Goal: Task Accomplishment & Management: Use online tool/utility

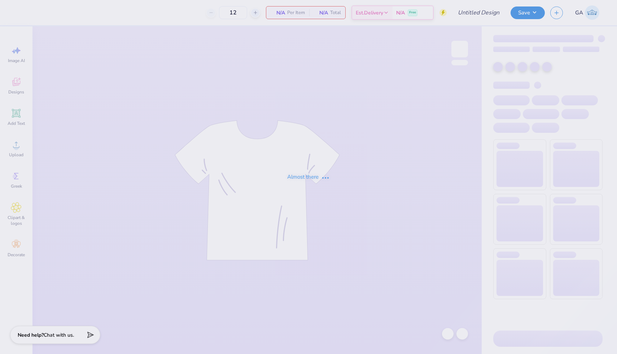
type input "50"
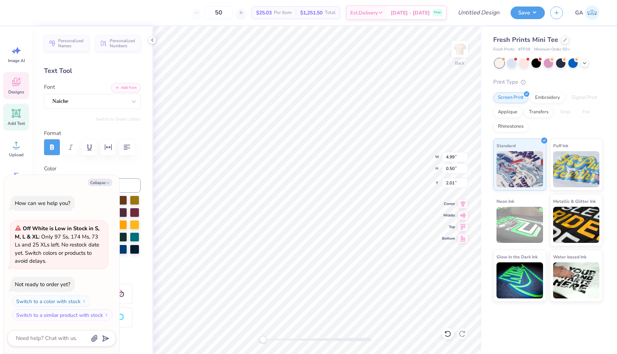
scroll to position [0, 1]
type textarea "x"
type textarea "SIGMA"
type textarea "x"
type textarea "SIGMA"
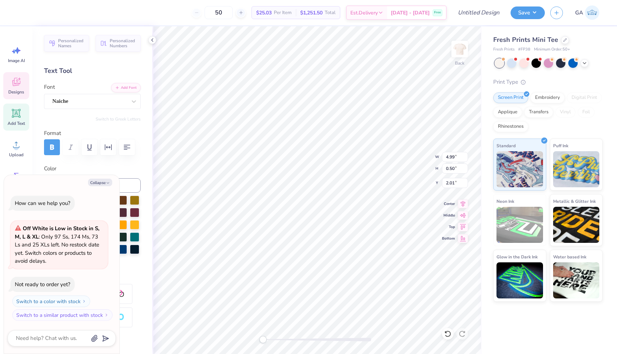
scroll to position [0, 0]
type textarea "x"
type textarea "SIGM"
type textarea "x"
type textarea "SIG"
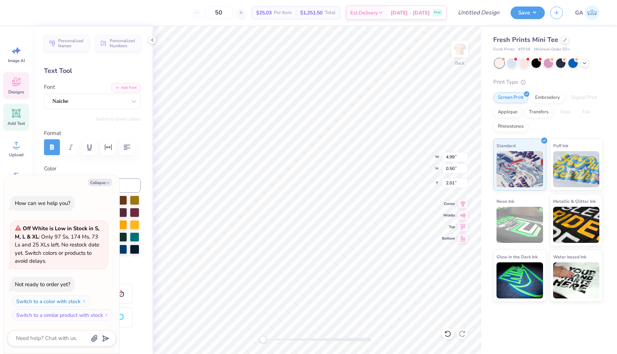
scroll to position [0, 0]
type textarea "x"
type textarea "SI"
type textarea "x"
type textarea "S"
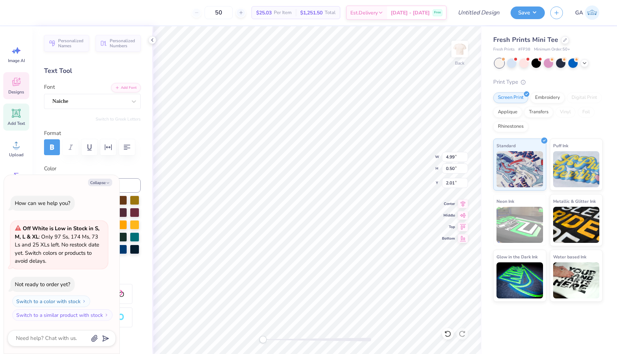
type textarea "x"
type textarea "C"
type textarea "x"
type textarea "CL"
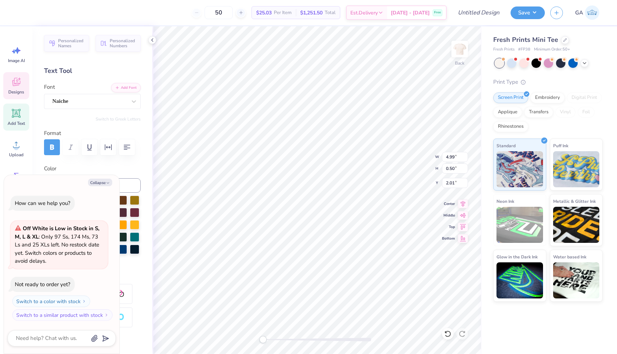
type textarea "x"
type textarea "CLA"
type textarea "x"
type textarea "CLAW"
type textarea "x"
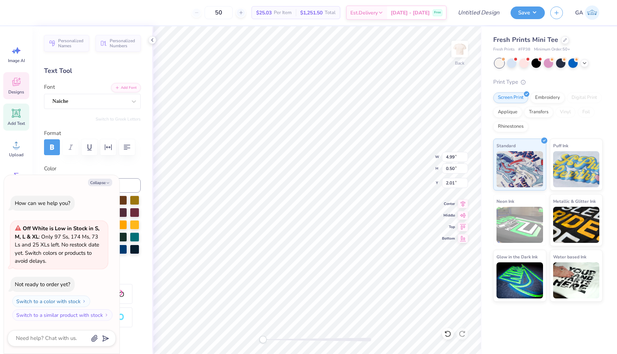
type textarea "CLAWS"
type textarea "x"
type textarea "CLAWS"
type textarea "x"
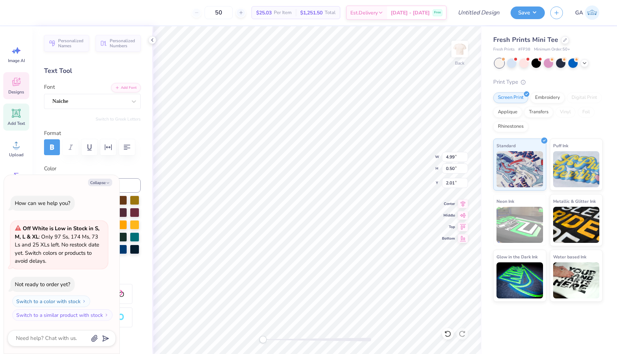
type textarea "CLAWS WI"
type textarea "x"
type textarea "CLAWS WIT"
type textarea "x"
type textarea "CLAWS WITH"
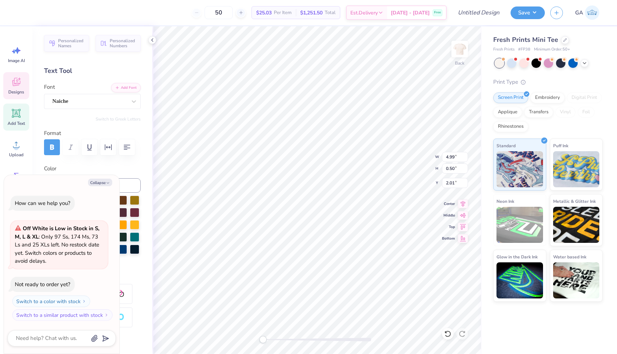
type textarea "x"
type textarea "CLAWS WITH"
type textarea "x"
type textarea "CLAWS WITH A"
type textarea "x"
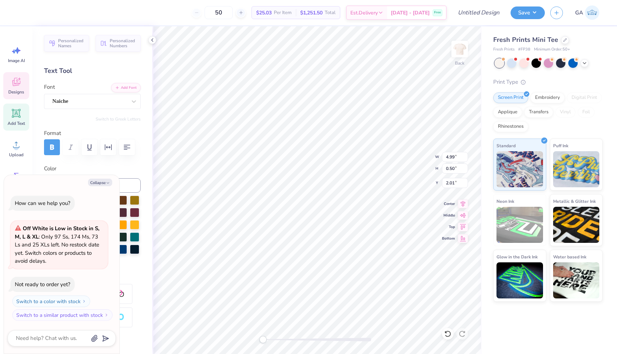
type textarea "CLAWS WITH A"
type textarea "x"
type textarea "CLAWS WITH A C"
type textarea "x"
type textarea "CLAWS WITH A CA"
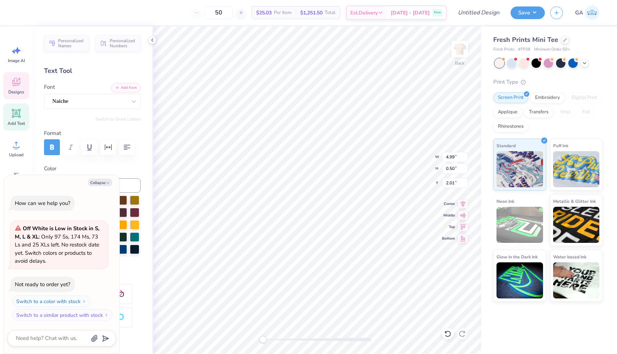
type textarea "x"
type textarea "CLAWS WITH A CAU"
type textarea "x"
type textarea "CLAWS WITH A CAUS"
type textarea "x"
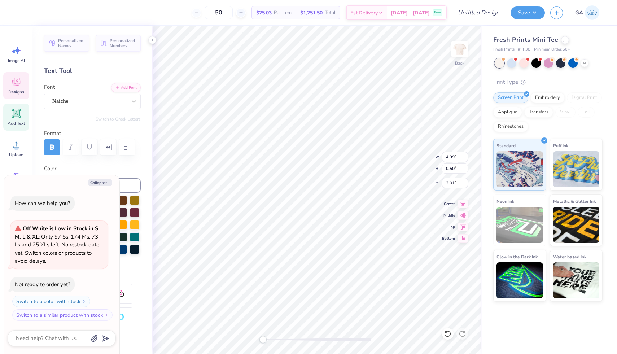
type textarea "CLAWS WITH A CAUSE"
type textarea "x"
type input "4.73"
type input "0.40"
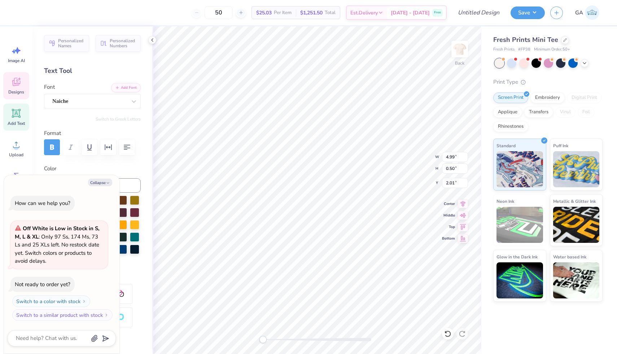
type input "7.46"
type textarea "x"
type textarea "R E C R U I T M E N"
type textarea "x"
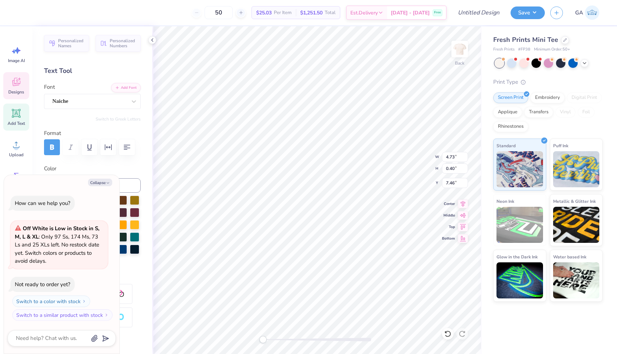
type textarea "R E C R U I T M E N"
type textarea "x"
type textarea "R E C R U I T M E"
type textarea "x"
type textarea "R E C R U I T M E"
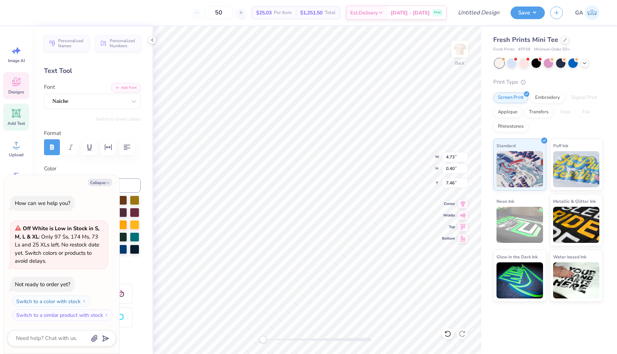
type textarea "x"
type textarea "R E C R U I T M"
type textarea "x"
type textarea "R E"
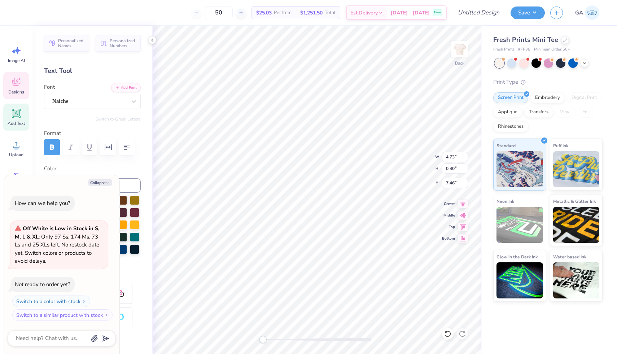
scroll to position [0, 0]
type textarea "x"
type textarea "R E"
type textarea "x"
type textarea "R"
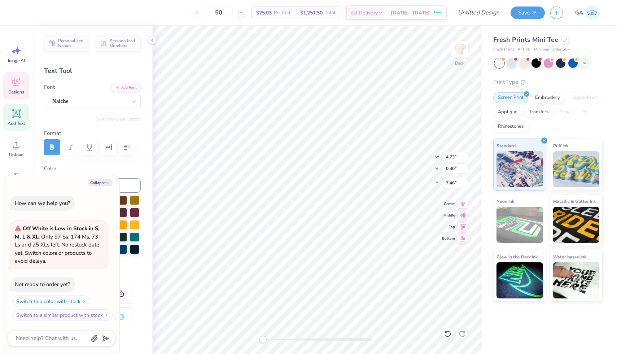
type textarea "x"
type textarea "R"
type textarea "x"
type textarea "2"
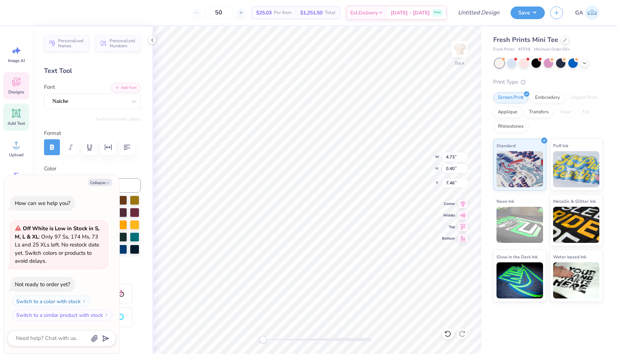
type textarea "x"
type textarea "20"
type textarea "x"
type textarea "202"
type textarea "x"
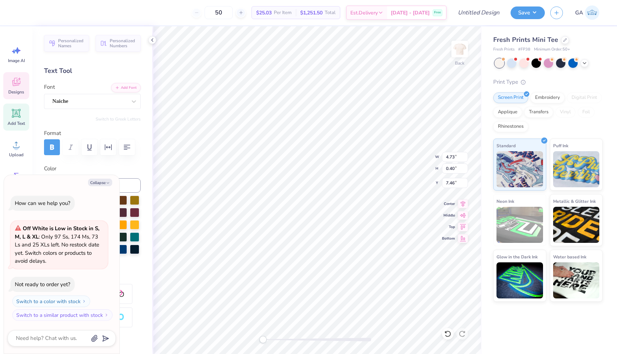
type textarea "2025"
click at [140, 267] on div "Personalized Names Personalized Numbers Text Tool Add Font Font Naiche Switch t…" at bounding box center [92, 190] width 120 height 328
click at [109, 182] on polyline "button" at bounding box center [108, 182] width 2 height 1
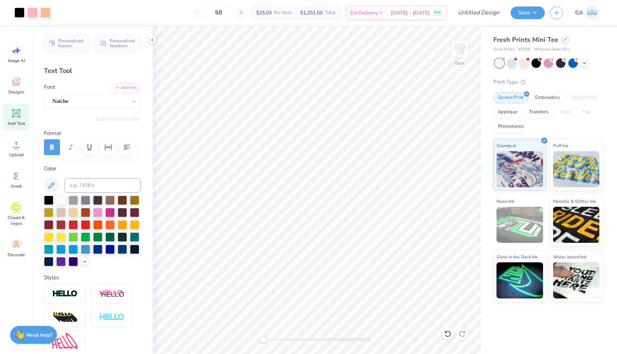
click at [561, 40] on div at bounding box center [565, 39] width 8 height 8
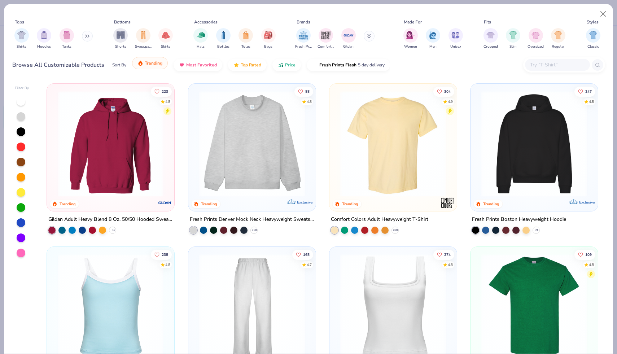
click at [145, 69] on button "Trending" at bounding box center [150, 63] width 36 height 12
click at [146, 64] on span "Trending" at bounding box center [154, 63] width 18 height 6
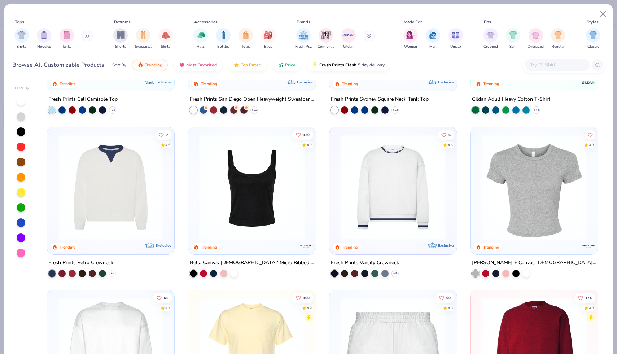
scroll to position [282, 0]
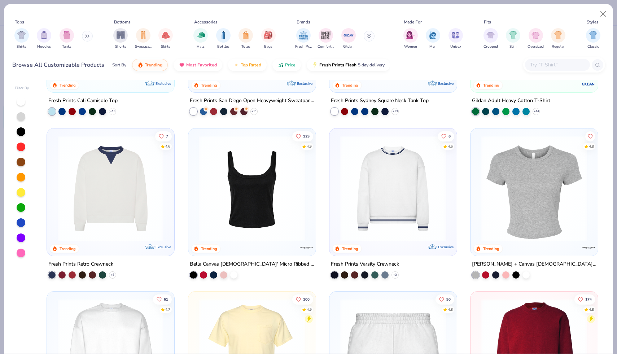
click at [134, 196] on img at bounding box center [110, 188] width 113 height 106
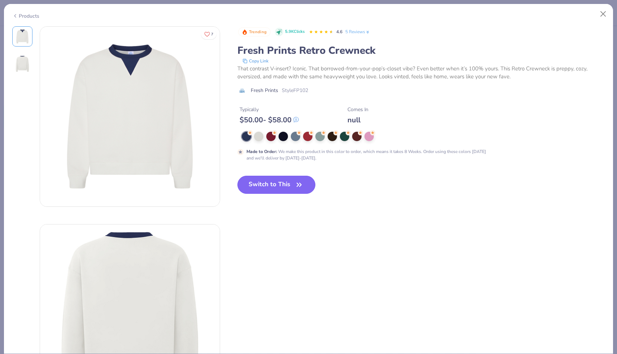
click at [247, 186] on button "Switch to This" at bounding box center [276, 185] width 78 height 18
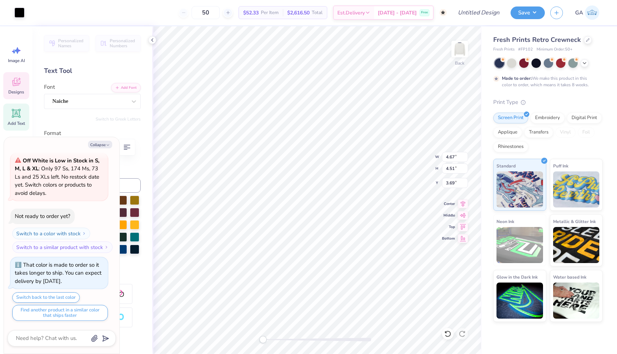
type textarea "x"
type input "7.86"
type input "0.53"
type input "3.02"
click at [109, 142] on button "Collapse" at bounding box center [100, 145] width 24 height 8
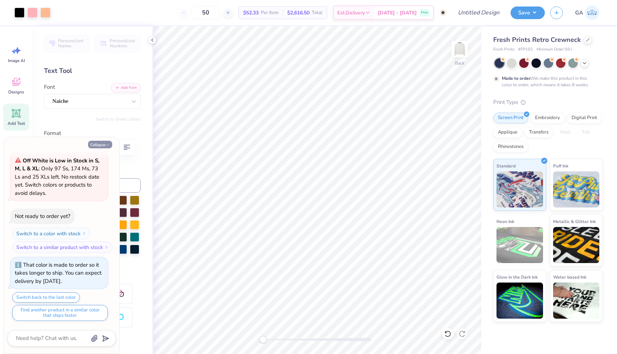
type textarea "x"
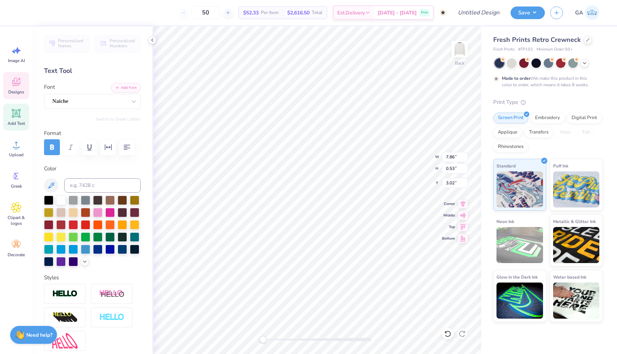
type input "4.67"
type input "4.51"
type input "3.73"
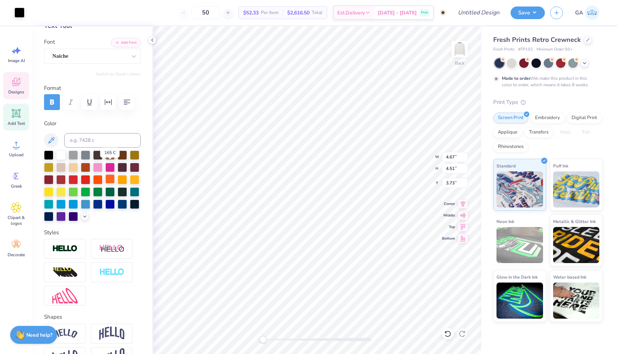
scroll to position [94, 0]
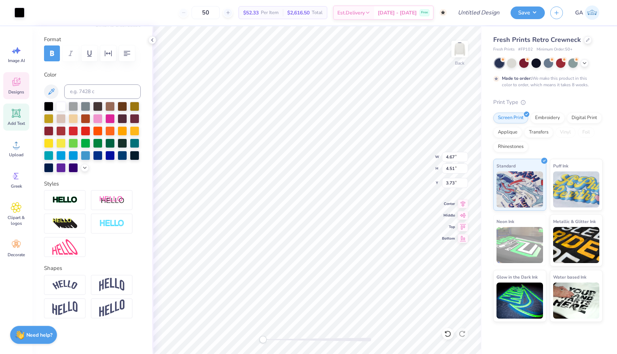
type input "7.86"
type input "0.53"
type input "3.00"
click at [63, 285] on img at bounding box center [64, 285] width 25 height 10
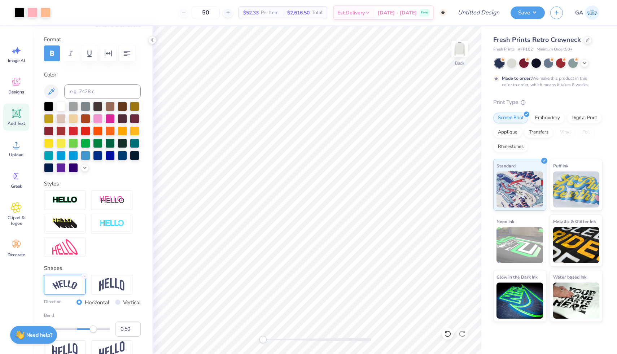
scroll to position [136, 0]
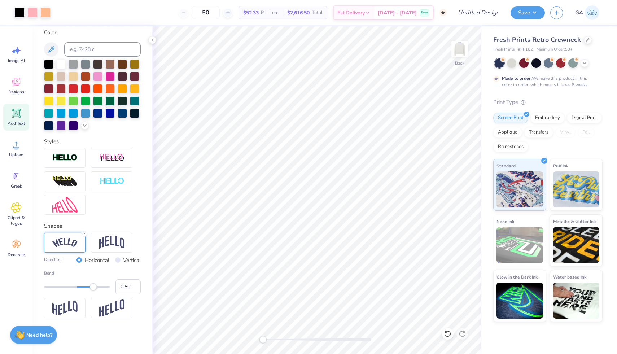
click at [70, 244] on img at bounding box center [64, 243] width 25 height 10
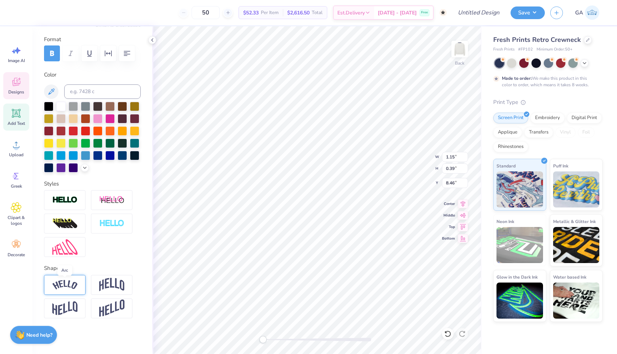
click at [58, 285] on img at bounding box center [64, 285] width 25 height 10
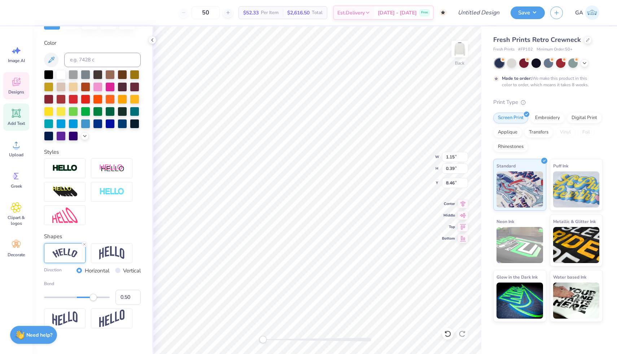
scroll to position [126, 0]
type input "1.00"
drag, startPoint x: 94, startPoint y: 298, endPoint x: 123, endPoint y: 310, distance: 31.2
click at [123, 310] on div "Direction Horizontal Vertical Bend 1.00" at bounding box center [92, 285] width 97 height 85
type input "0.23"
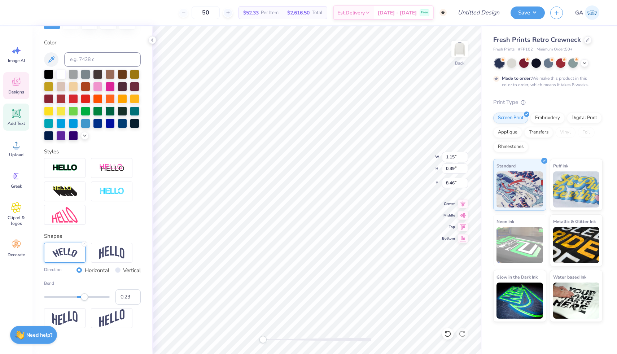
drag, startPoint x: 109, startPoint y: 298, endPoint x: 84, endPoint y: 298, distance: 24.5
click at [84, 299] on div "Accessibility label" at bounding box center [84, 296] width 7 height 7
type input "0.03"
drag, startPoint x: 84, startPoint y: 295, endPoint x: 78, endPoint y: 295, distance: 5.8
click at [78, 295] on div "Accessibility label" at bounding box center [77, 296] width 7 height 7
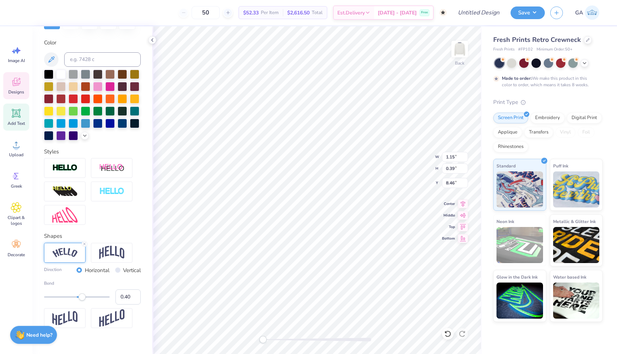
type input "0.41"
drag, startPoint x: 78, startPoint y: 296, endPoint x: 90, endPoint y: 296, distance: 12.3
click at [90, 296] on div "Accessibility label" at bounding box center [90, 296] width 7 height 7
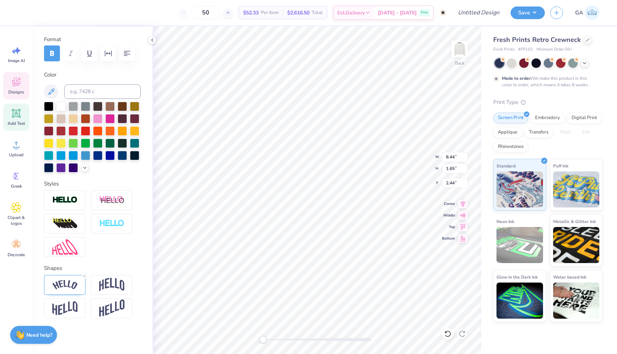
type input "7.92"
type input "7.66"
type input "0.59"
type input "3.73"
click at [463, 202] on icon at bounding box center [463, 202] width 5 height 6
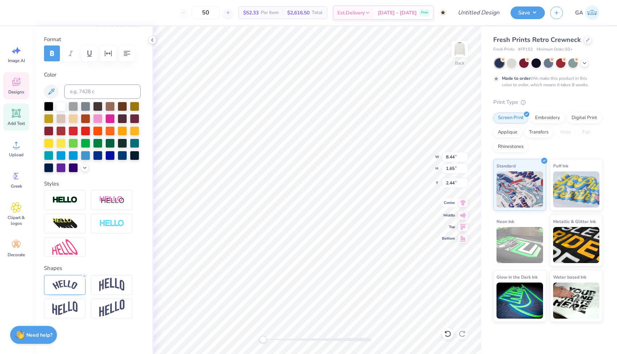
click at [459, 203] on icon at bounding box center [463, 202] width 10 height 9
click at [462, 201] on icon at bounding box center [463, 202] width 5 height 6
type input "1.53"
type input "0.45"
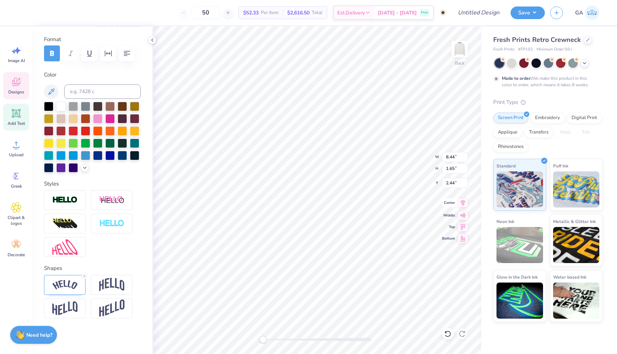
type input "11.66"
click at [461, 201] on icon at bounding box center [463, 202] width 5 height 6
click at [461, 201] on icon at bounding box center [463, 202] width 10 height 9
click at [109, 104] on div at bounding box center [109, 105] width 9 height 9
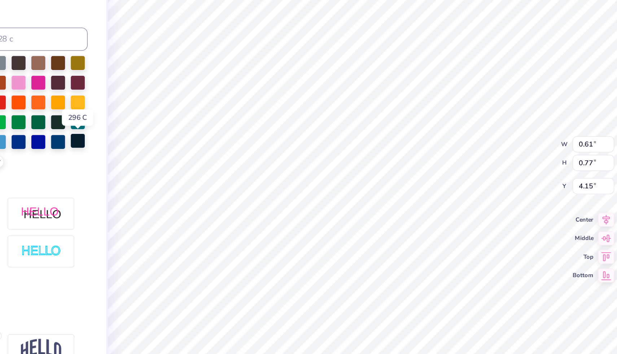
click at [135, 153] on div at bounding box center [134, 154] width 9 height 9
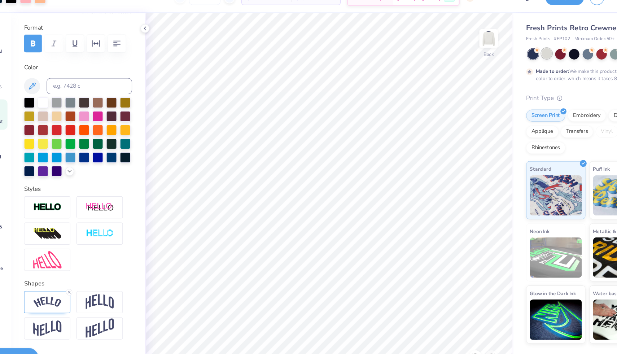
click at [511, 61] on div at bounding box center [511, 62] width 9 height 9
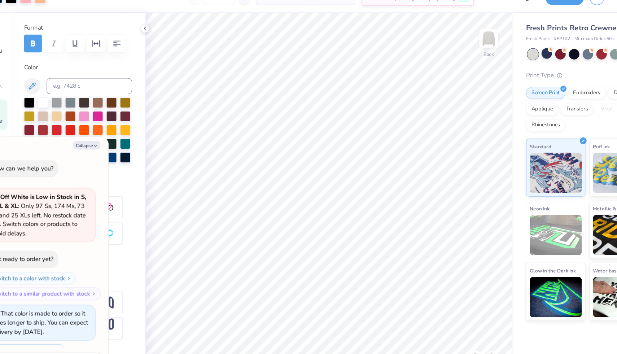
scroll to position [74, 0]
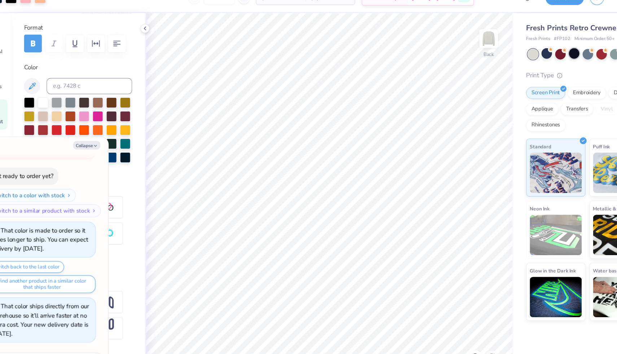
click at [532, 64] on div at bounding box center [535, 62] width 9 height 9
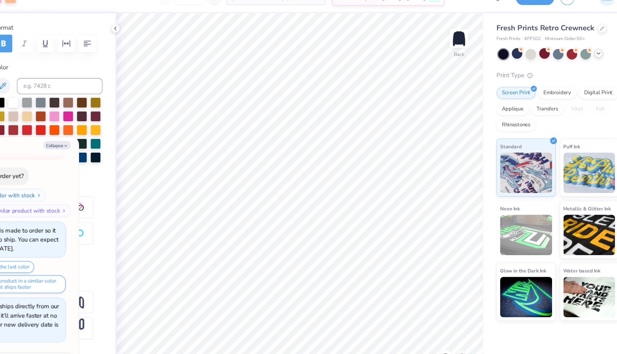
click at [585, 62] on polyline at bounding box center [584, 62] width 3 height 1
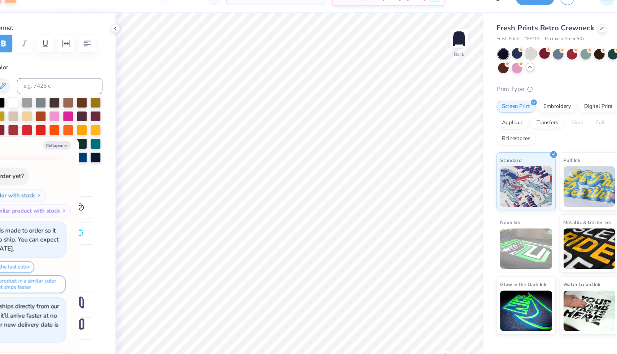
click at [526, 65] on div at bounding box center [523, 62] width 9 height 9
click at [517, 98] on div "Print Type" at bounding box center [547, 94] width 109 height 8
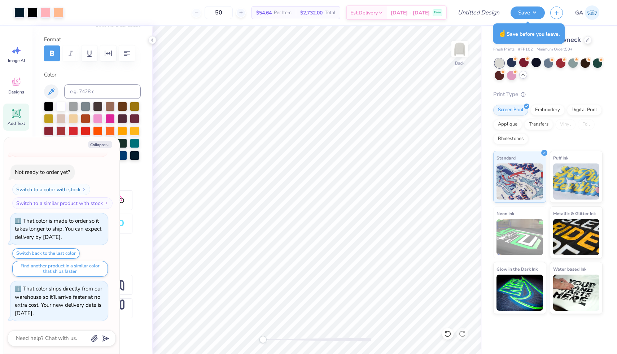
click at [503, 62] on div at bounding box center [499, 62] width 9 height 9
click at [512, 63] on div at bounding box center [511, 62] width 9 height 9
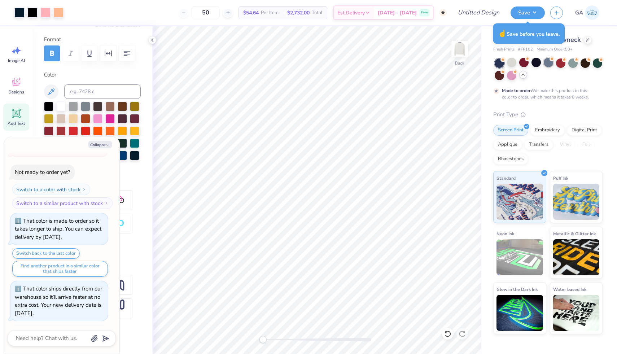
scroll to position [142, 0]
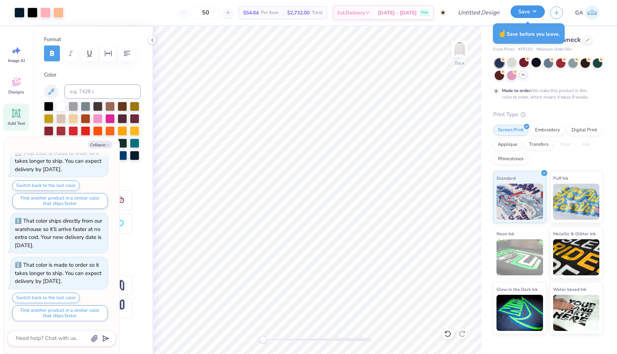
click at [518, 11] on button "Save" at bounding box center [527, 11] width 34 height 13
type textarea "x"
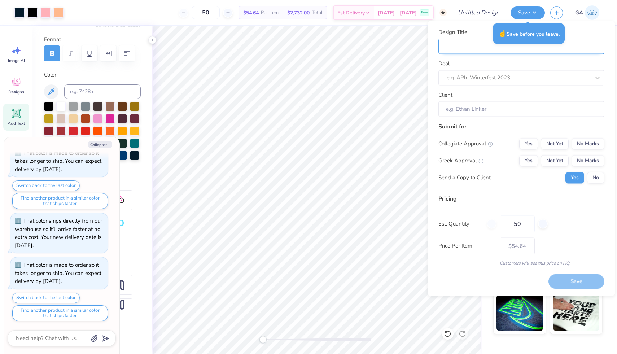
click at [494, 51] on input "Design Title" at bounding box center [521, 47] width 166 height 16
click at [477, 76] on div at bounding box center [519, 78] width 144 height 10
type input "c"
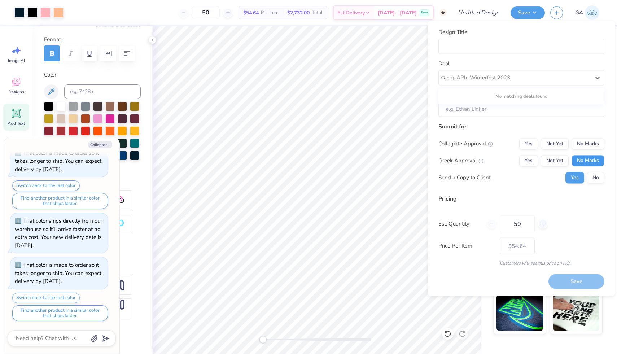
click at [585, 158] on button "No Marks" at bounding box center [587, 161] width 33 height 12
click at [585, 141] on button "No Marks" at bounding box center [587, 144] width 33 height 12
type textarea "x"
type input "– –"
type textarea "x"
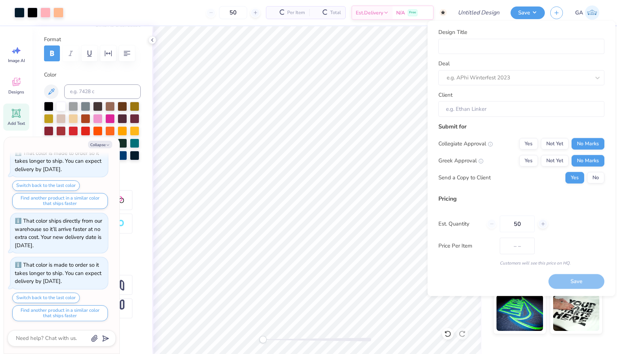
type input "$54.64"
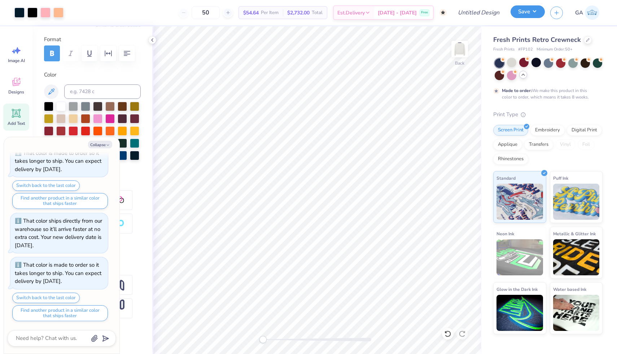
click at [539, 13] on button "Save" at bounding box center [527, 11] width 34 height 13
type textarea "x"
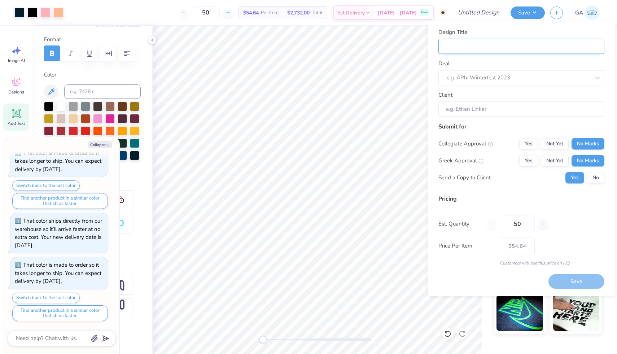
click at [489, 53] on input "Design Title" at bounding box center [521, 47] width 166 height 16
click at [475, 80] on div at bounding box center [519, 78] width 144 height 10
type input "claws"
click at [469, 78] on div at bounding box center [519, 78] width 144 height 10
type input "C"
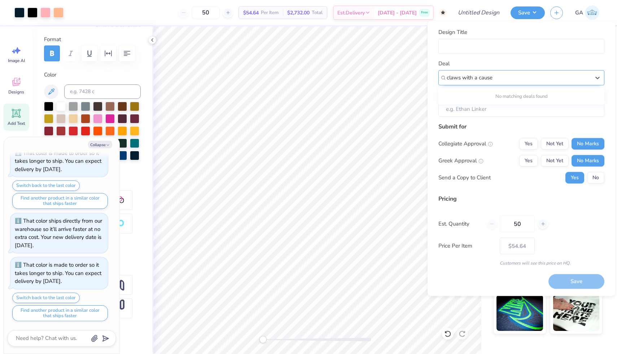
click at [467, 78] on input "claws with a cause" at bounding box center [470, 78] width 47 height 8
click at [469, 92] on div "No matching deals found" at bounding box center [521, 96] width 166 height 13
click at [472, 101] on div "No matching deals found" at bounding box center [521, 96] width 166 height 13
type input "claws with a cause"
click at [469, 53] on input "Design Title" at bounding box center [521, 47] width 166 height 16
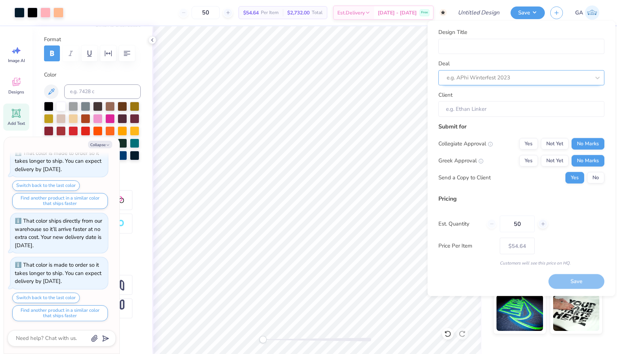
click at [521, 77] on div at bounding box center [519, 78] width 144 height 10
click at [474, 77] on div at bounding box center [519, 78] width 144 height 10
click at [598, 78] on icon at bounding box center [597, 77] width 4 height 3
click at [594, 78] on icon at bounding box center [597, 77] width 7 height 7
click at [539, 112] on input "Client" at bounding box center [521, 109] width 166 height 16
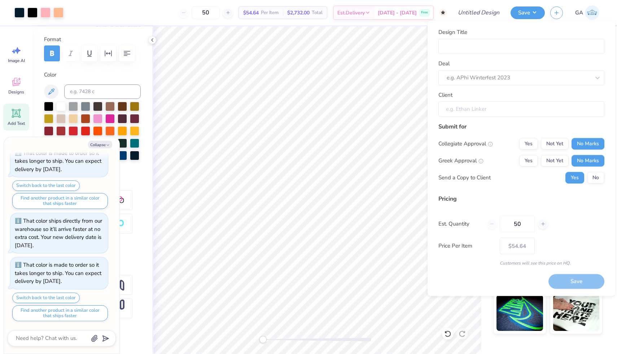
click at [539, 111] on input "Client" at bounding box center [521, 109] width 166 height 16
click at [509, 109] on input "Client" at bounding box center [521, 109] width 166 height 16
click at [463, 109] on input "Client" at bounding box center [521, 109] width 166 height 16
click at [448, 117] on div "Design Title Deal e.g. APhi Winterfest 2023 Client Submit for Collegiate Approv…" at bounding box center [521, 147] width 166 height 238
click at [448, 111] on input "Client" at bounding box center [521, 109] width 166 height 16
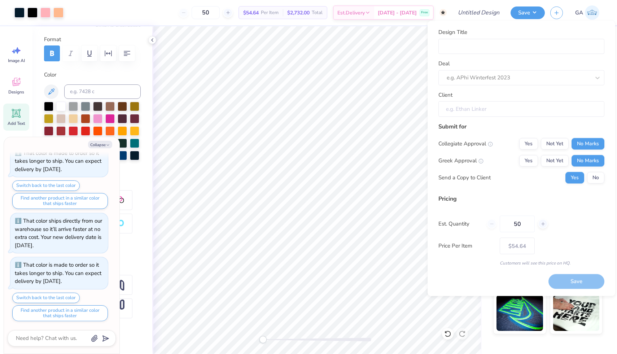
click at [455, 109] on input "Client" at bounding box center [521, 109] width 166 height 16
click at [474, 110] on input "Client" at bounding box center [521, 109] width 166 height 16
click at [473, 110] on input "Client" at bounding box center [521, 109] width 166 height 16
click at [473, 75] on div at bounding box center [519, 78] width 144 height 10
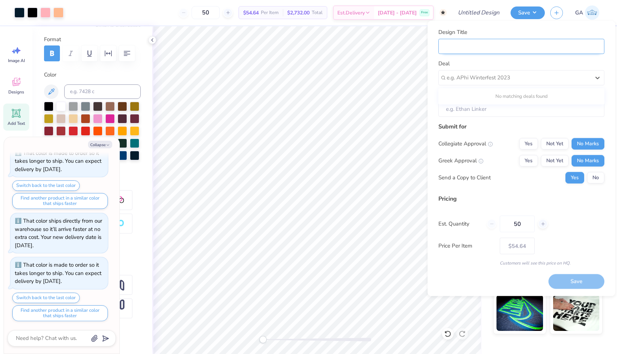
click at [467, 48] on input "Design Title" at bounding box center [521, 47] width 166 height 16
type input "c"
type textarea "x"
type input "c"
type textarea "x"
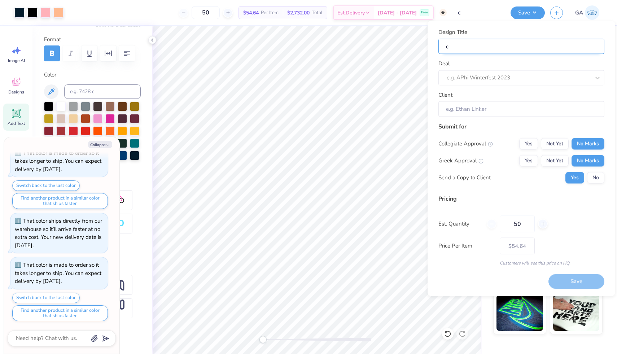
type input "cl"
type textarea "x"
type input "cl"
type textarea "x"
type input "cla"
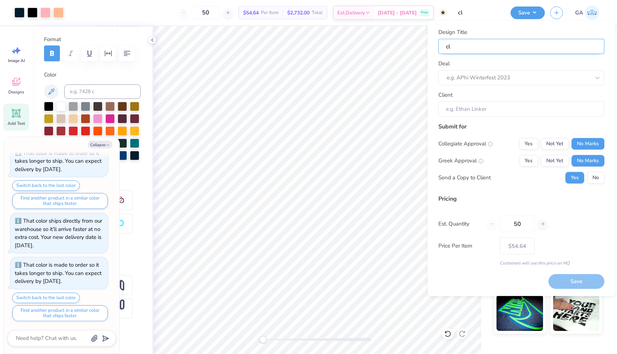
type textarea "x"
type input "cla"
type textarea "x"
type input "claw"
type textarea "x"
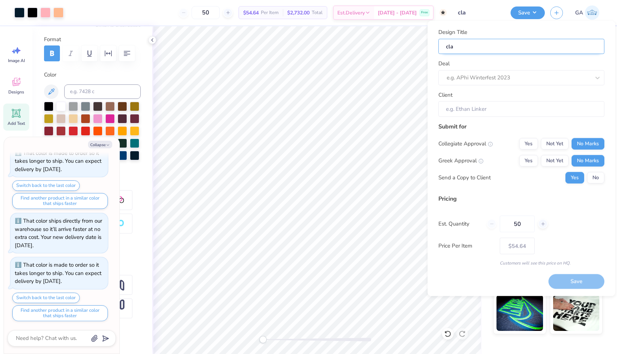
type input "claw"
type textarea "x"
type input "claws"
type textarea "x"
type input "claws"
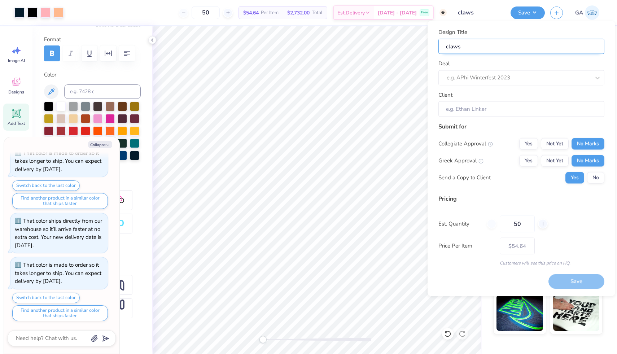
type textarea "x"
type input "claws"
click at [481, 69] on div "Deal e.g. APhi Winterfest 2023" at bounding box center [521, 73] width 166 height 26
click at [481, 75] on div at bounding box center [519, 78] width 144 height 10
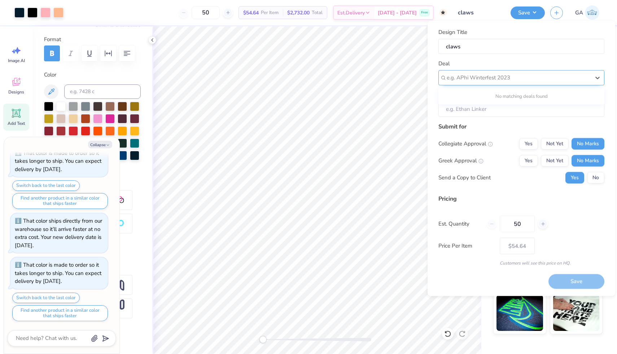
click at [466, 84] on div "e.g. APhi Winterfest 2023" at bounding box center [521, 77] width 166 height 15
click at [467, 83] on div "e.g. APhi Winterfest 2023" at bounding box center [518, 77] width 145 height 11
type input "claws"
click at [580, 289] on div "Design Title claws Deal e.g. APhi Winterfest 2023 Client Submit for Collegiate …" at bounding box center [521, 158] width 188 height 275
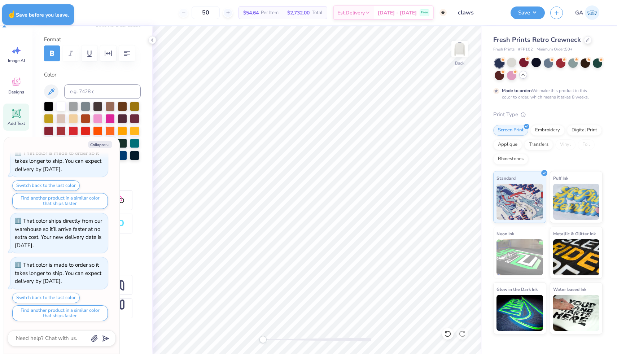
type textarea "x"
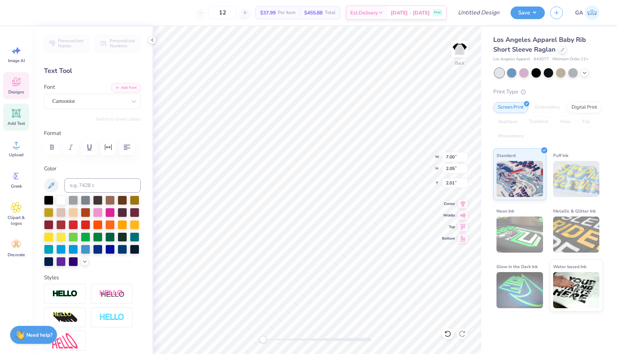
type textarea "T"
type textarea "CLAWS WITH A CAUSE"
type textarea "Big Reveal"
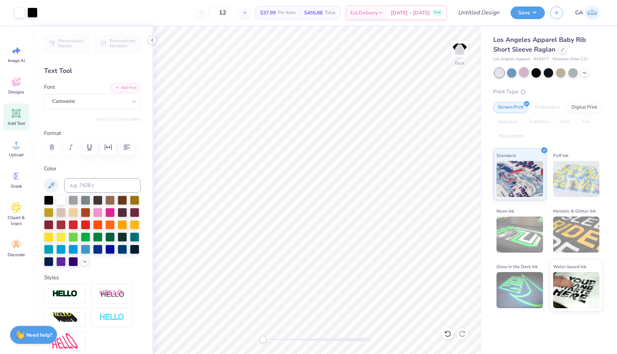
click at [527, 71] on div at bounding box center [523, 71] width 9 height 9
click at [550, 73] on div at bounding box center [548, 71] width 9 height 9
click at [571, 71] on div at bounding box center [572, 71] width 9 height 9
click at [586, 72] on icon at bounding box center [584, 72] width 6 height 6
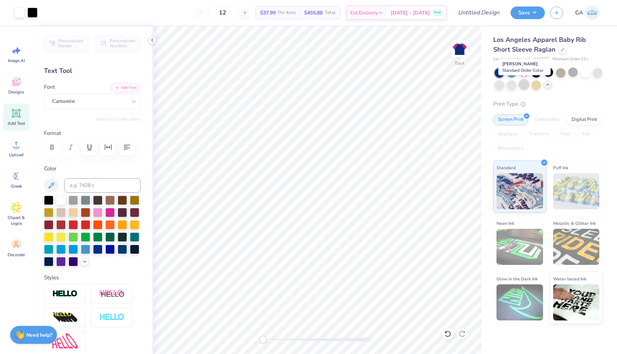
click at [527, 84] on div at bounding box center [523, 84] width 9 height 9
click at [504, 85] on div at bounding box center [499, 84] width 9 height 9
click at [560, 74] on div at bounding box center [560, 71] width 9 height 9
click at [599, 74] on div at bounding box center [597, 71] width 9 height 9
click at [573, 72] on div at bounding box center [572, 71] width 9 height 9
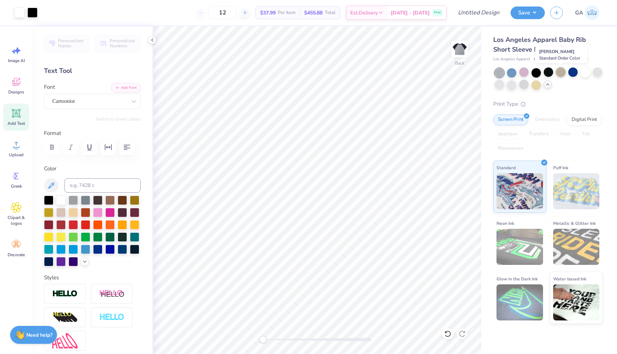
click at [563, 72] on div at bounding box center [560, 71] width 9 height 9
click at [536, 71] on div at bounding box center [535, 71] width 9 height 9
click at [544, 73] on div at bounding box center [548, 71] width 9 height 9
click at [545, 87] on icon at bounding box center [548, 85] width 6 height 6
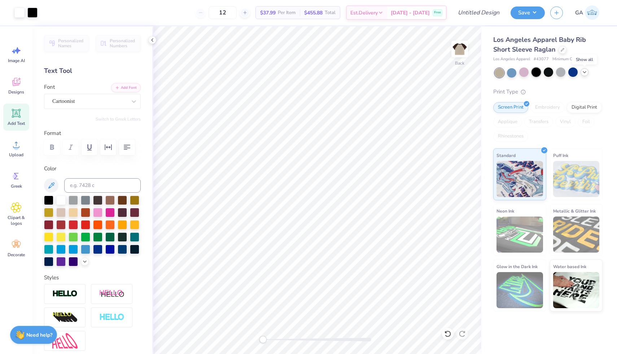
click at [535, 74] on div at bounding box center [535, 71] width 9 height 9
click at [561, 53] on div "Los Angeles Apparel Baby Rib Short Sleeve Raglan" at bounding box center [547, 44] width 109 height 19
click at [560, 51] on div at bounding box center [562, 49] width 8 height 8
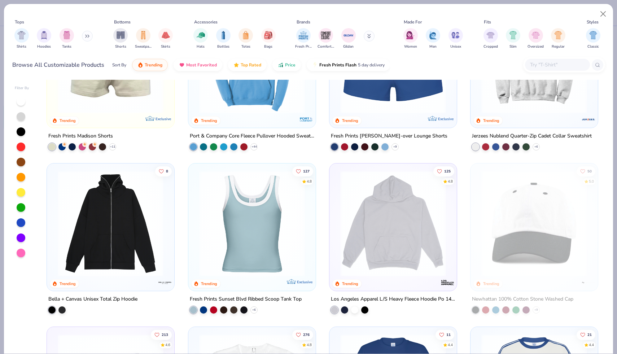
scroll to position [901, 0]
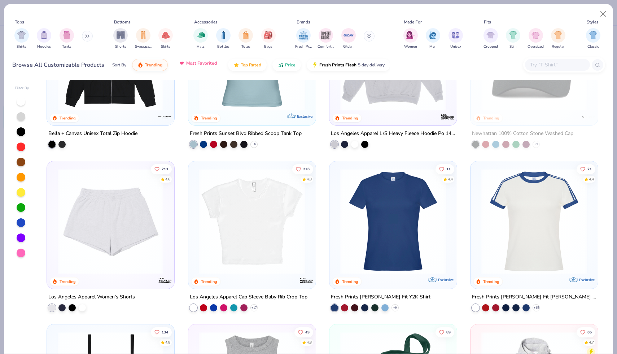
click at [206, 66] on button "Most Favorited" at bounding box center [197, 63] width 49 height 12
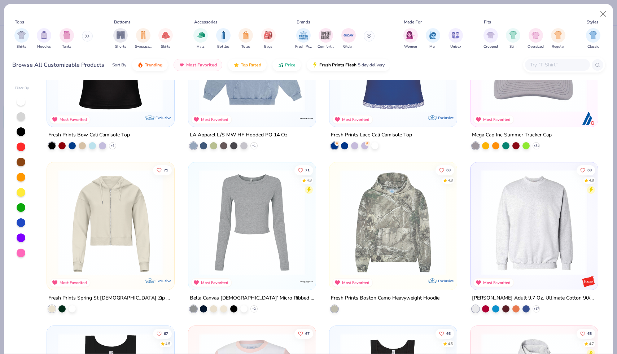
scroll to position [1390, 0]
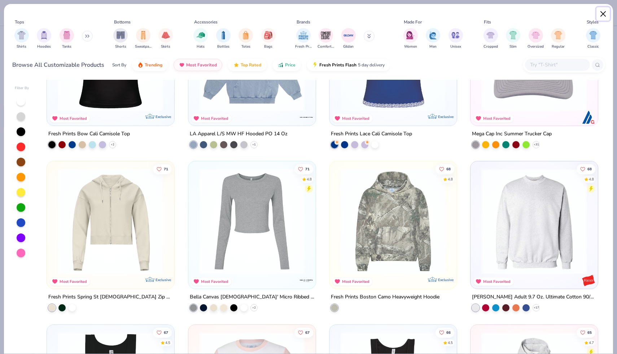
click at [606, 18] on button "Close" at bounding box center [603, 14] width 14 height 14
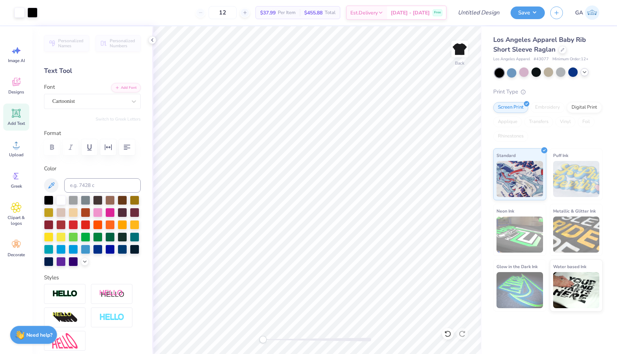
click at [461, 47] on img at bounding box center [459, 49] width 14 height 14
click at [509, 71] on div at bounding box center [511, 71] width 9 height 9
click at [534, 72] on div at bounding box center [535, 71] width 9 height 9
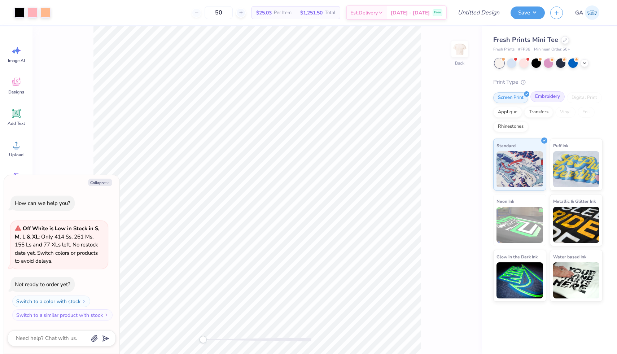
click at [542, 99] on div "Embroidery" at bounding box center [547, 96] width 34 height 11
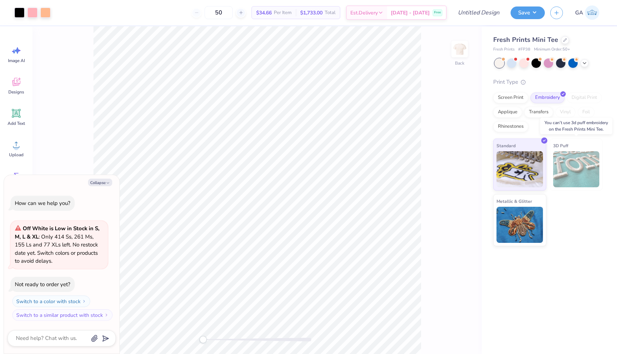
click at [561, 147] on span "3D Puff" at bounding box center [560, 146] width 15 height 8
click at [510, 62] on div at bounding box center [511, 62] width 9 height 9
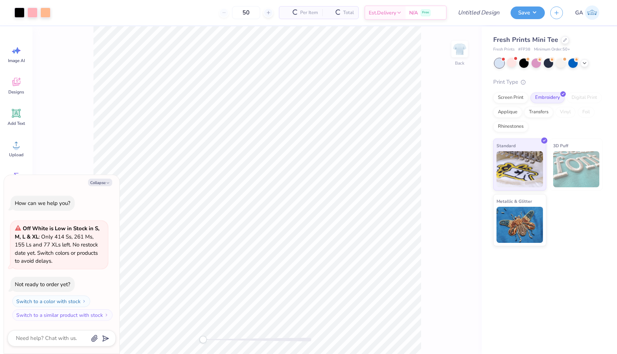
scroll to position [72, 0]
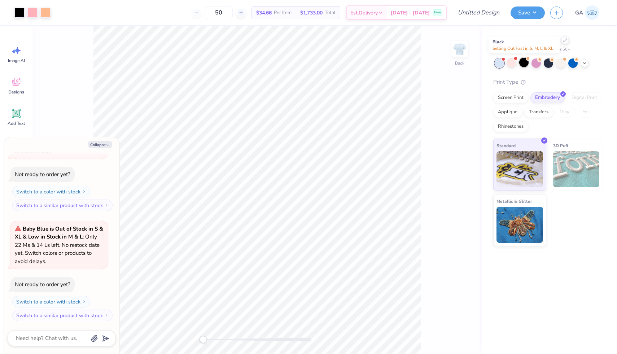
click at [527, 65] on div at bounding box center [523, 62] width 9 height 9
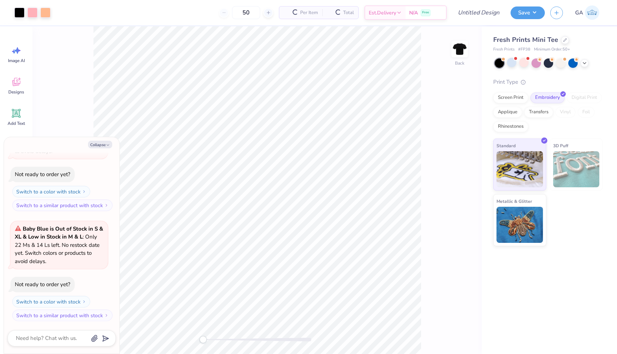
scroll to position [182, 0]
click at [505, 62] on div at bounding box center [549, 62] width 108 height 9
click at [581, 62] on icon at bounding box center [584, 63] width 6 height 6
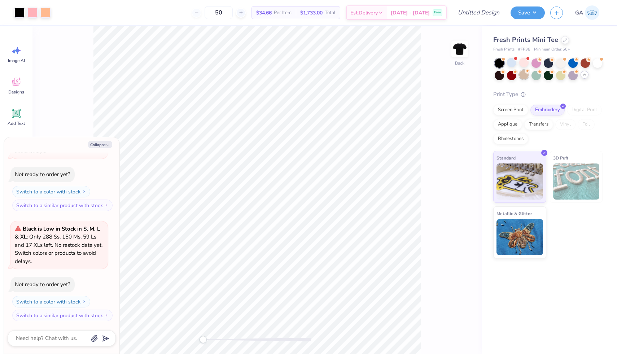
click at [520, 75] on div at bounding box center [523, 74] width 9 height 9
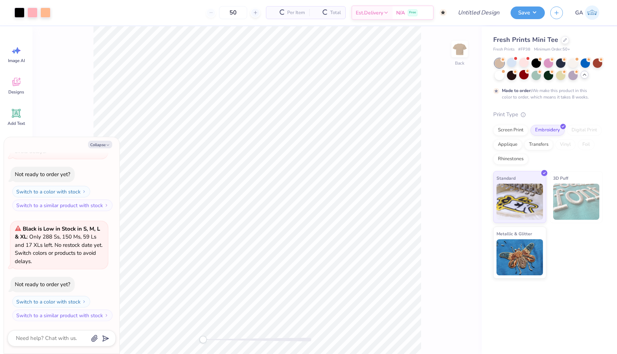
scroll to position [250, 0]
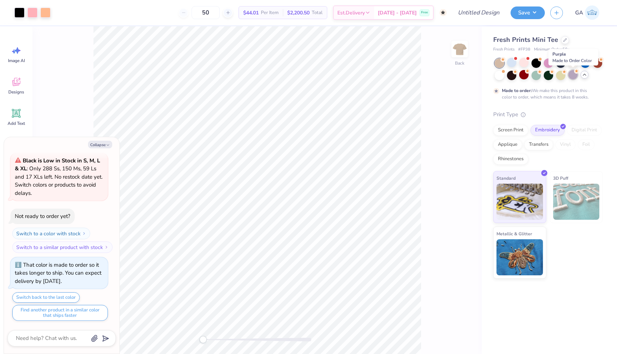
click at [568, 76] on div at bounding box center [572, 74] width 9 height 9
click at [559, 75] on div at bounding box center [560, 74] width 9 height 9
click at [552, 75] on div at bounding box center [548, 74] width 9 height 9
click at [498, 75] on div at bounding box center [499, 74] width 9 height 9
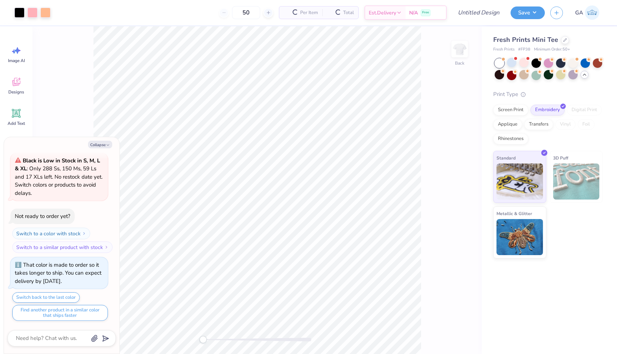
scroll to position [404, 0]
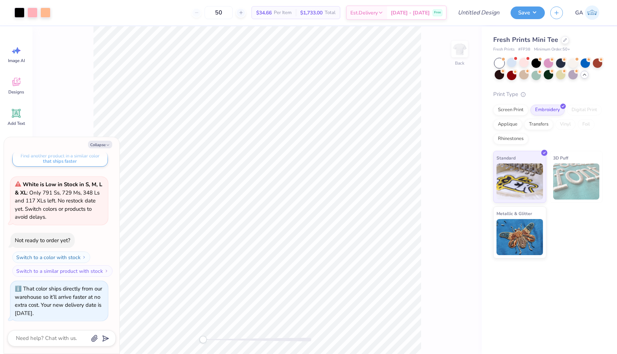
click at [499, 65] on div at bounding box center [499, 62] width 9 height 9
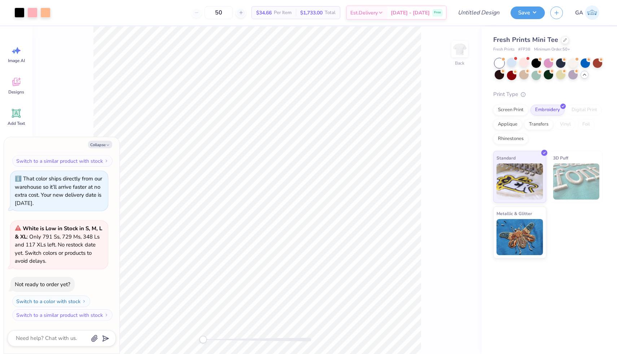
click at [518, 63] on div at bounding box center [549, 69] width 108 height 22
click at [513, 62] on div at bounding box center [511, 62] width 9 height 9
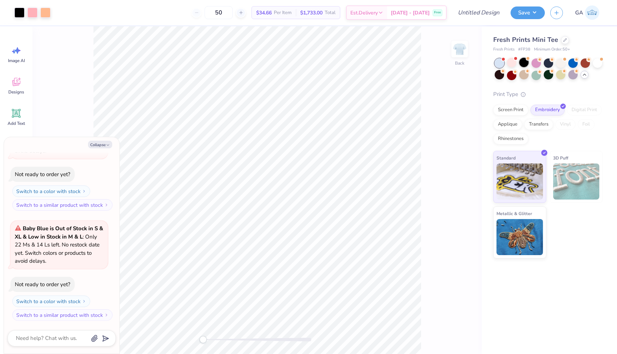
click at [527, 63] on div at bounding box center [523, 62] width 9 height 9
click at [561, 66] on div at bounding box center [560, 62] width 9 height 9
click at [594, 65] on div at bounding box center [597, 62] width 9 height 9
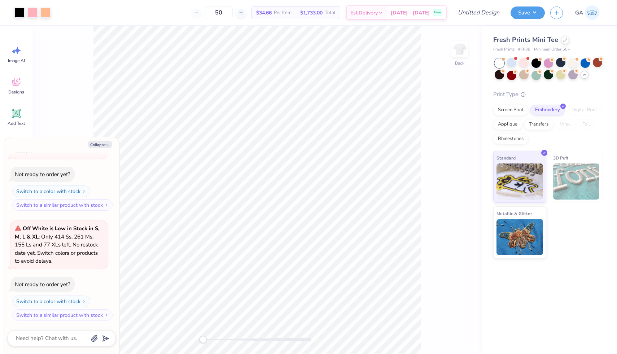
scroll to position [954, 0]
type textarea "x"
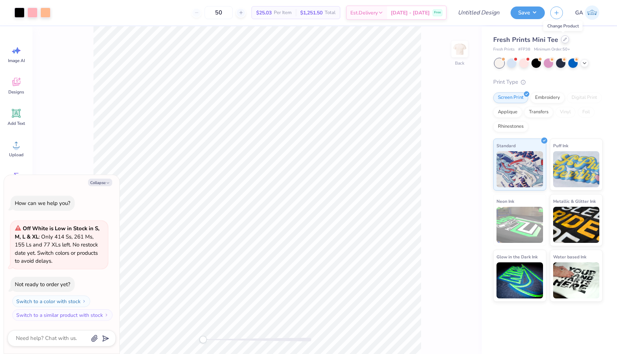
click at [561, 41] on div at bounding box center [565, 39] width 8 height 8
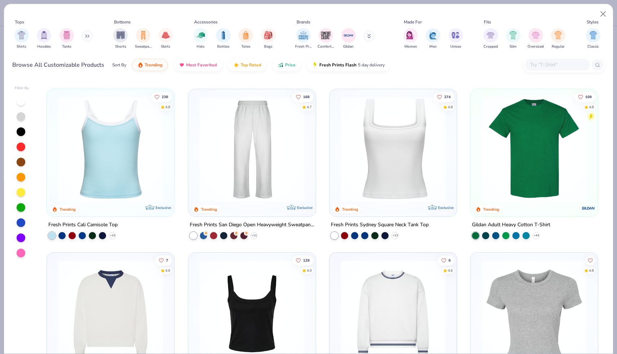
scroll to position [324, 0]
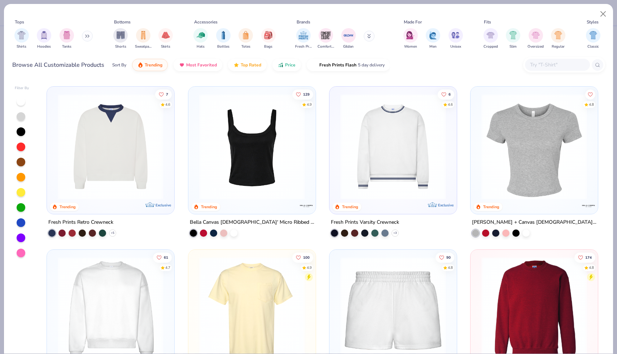
click at [366, 153] on img at bounding box center [393, 146] width 113 height 106
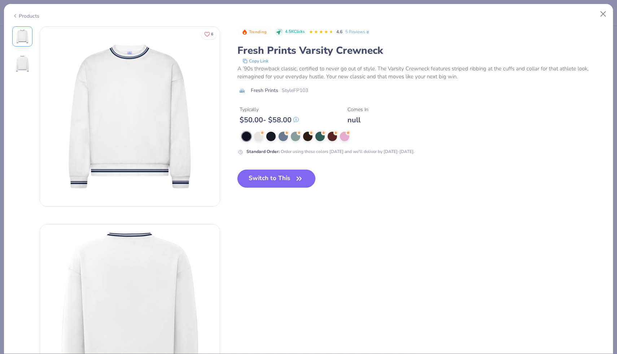
click at [289, 175] on button "Switch to This" at bounding box center [276, 179] width 78 height 18
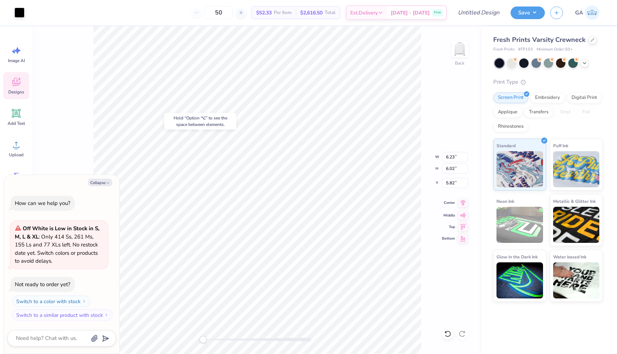
click at [461, 203] on icon at bounding box center [463, 202] width 10 height 9
type textarea "x"
type input "6.67"
type input "0.67"
type input "4.87"
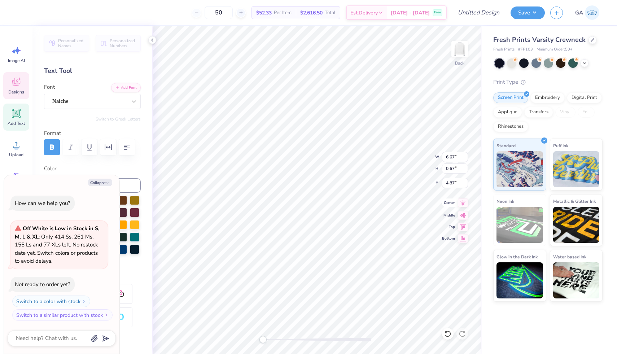
click at [465, 208] on div "Back W 6.67 6.67 " H 0.67 0.67 " Y 4.87 4.87 " Center Middle Top Bottom" at bounding box center [316, 190] width 329 height 328
click at [461, 202] on icon at bounding box center [463, 202] width 10 height 9
click at [462, 202] on icon at bounding box center [463, 202] width 10 height 9
click at [481, 207] on div "Back W 6.67 6.67 " H 0.67 0.67 " Y 4.87 4.87 " Center Middle Top Bottom" at bounding box center [316, 190] width 329 height 328
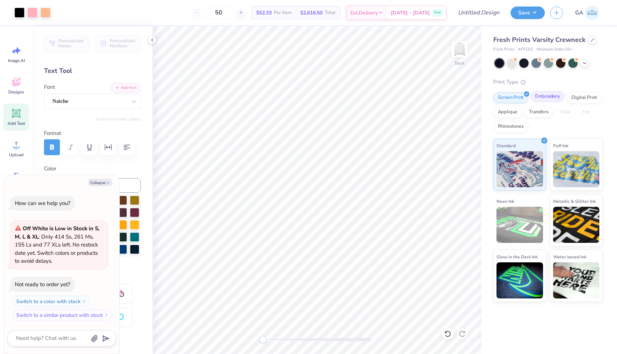
click at [539, 96] on div "Embroidery" at bounding box center [547, 96] width 34 height 11
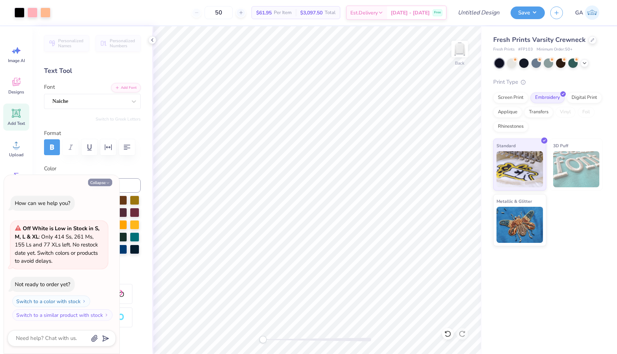
click at [104, 183] on button "Collapse" at bounding box center [100, 183] width 24 height 8
type textarea "x"
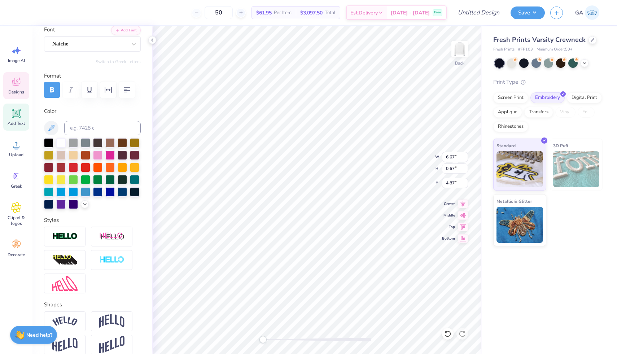
scroll to position [94, 0]
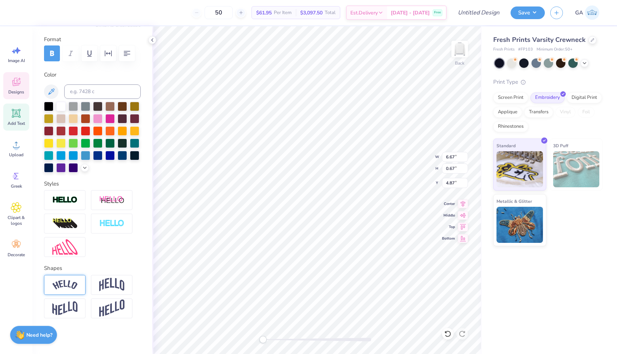
click at [73, 285] on img at bounding box center [64, 285] width 25 height 10
type textarea "S"
type textarea "CLAWS WITH A CAUSE"
type textarea "R"
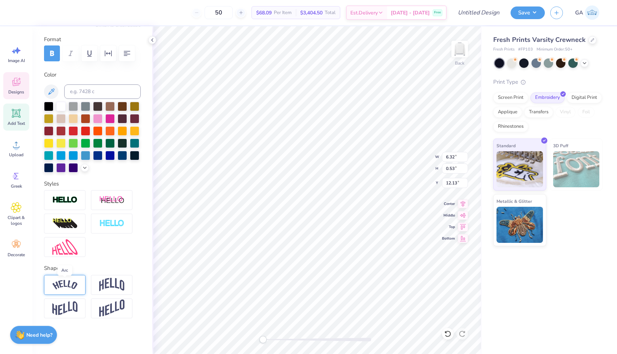
type textarea "2025"
click at [75, 285] on img at bounding box center [64, 285] width 25 height 10
click at [122, 301] on div "Vertical" at bounding box center [128, 302] width 26 height 8
click at [119, 300] on input "Vertical" at bounding box center [117, 301] width 5 height 5
radio input "true"
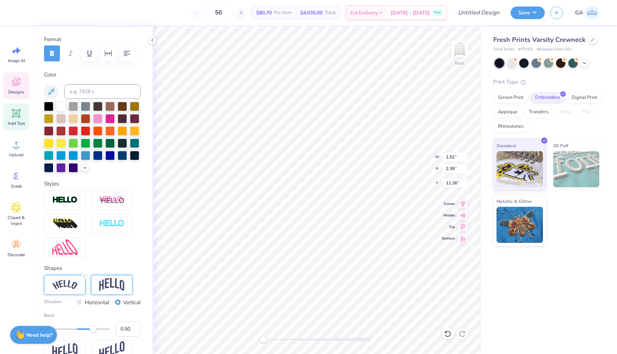
click at [122, 278] on img at bounding box center [111, 285] width 25 height 14
click at [50, 315] on label "Bend" at bounding box center [92, 315] width 97 height 6
click at [115, 321] on input "0.50" at bounding box center [127, 328] width 25 height 15
type input "0.08"
drag, startPoint x: 97, startPoint y: 329, endPoint x: 79, endPoint y: 328, distance: 17.7
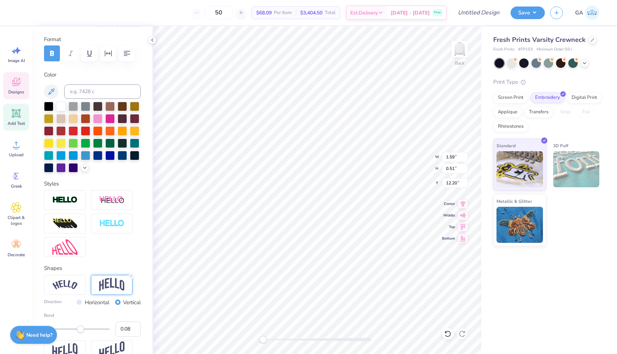
click at [79, 328] on div "Accessibility label" at bounding box center [80, 328] width 7 height 7
type input "0.99"
drag, startPoint x: 80, startPoint y: 328, endPoint x: 108, endPoint y: 330, distance: 27.9
click at [109, 330] on div "Accessibility label" at bounding box center [106, 328] width 7 height 7
type input "-0.58"
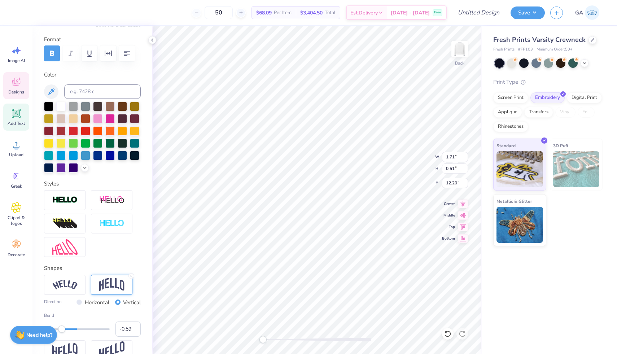
drag, startPoint x: 107, startPoint y: 330, endPoint x: 57, endPoint y: 327, distance: 49.9
click at [58, 327] on div "Accessibility label" at bounding box center [61, 328] width 7 height 7
click at [74, 282] on img at bounding box center [64, 285] width 25 height 10
click at [104, 282] on img at bounding box center [111, 285] width 25 height 14
type input "0.02"
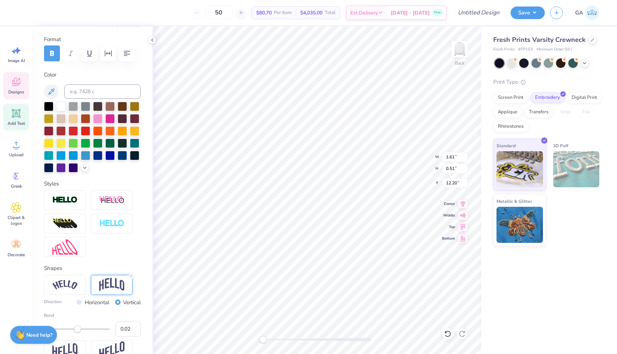
drag, startPoint x: 58, startPoint y: 327, endPoint x: 78, endPoint y: 326, distance: 19.5
click at [78, 326] on div "Accessibility label" at bounding box center [77, 328] width 7 height 7
click at [459, 236] on icon at bounding box center [463, 237] width 10 height 9
click at [462, 213] on icon at bounding box center [463, 214] width 10 height 9
click at [462, 203] on icon at bounding box center [463, 202] width 5 height 6
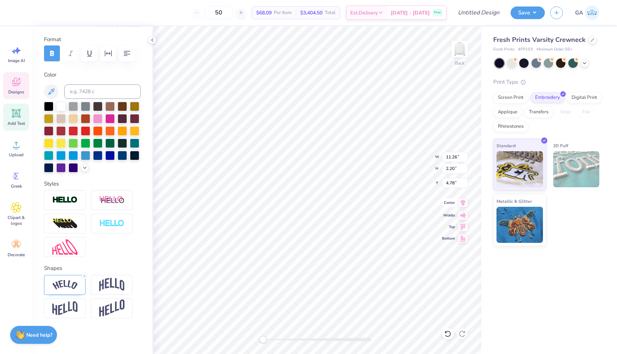
click at [459, 203] on icon at bounding box center [463, 202] width 10 height 9
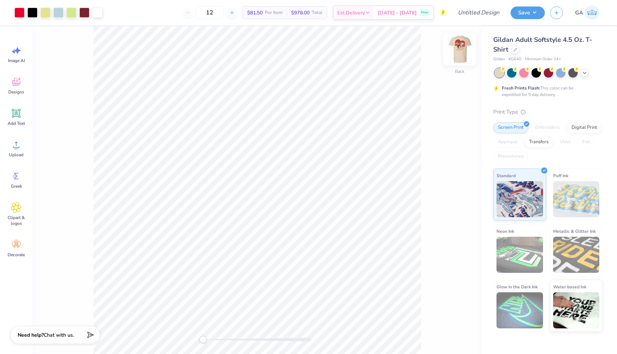
click at [465, 48] on img at bounding box center [459, 49] width 29 height 29
click at [463, 49] on img at bounding box center [459, 49] width 29 height 29
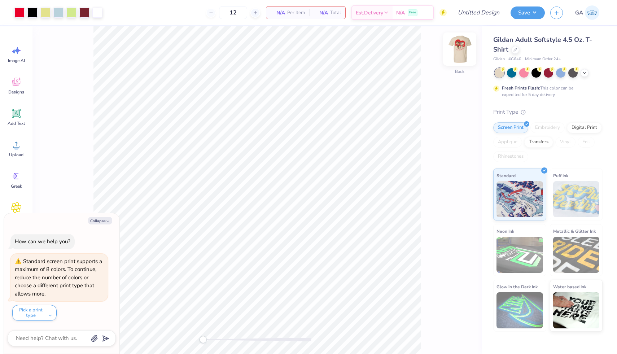
click at [454, 52] on img at bounding box center [459, 49] width 29 height 29
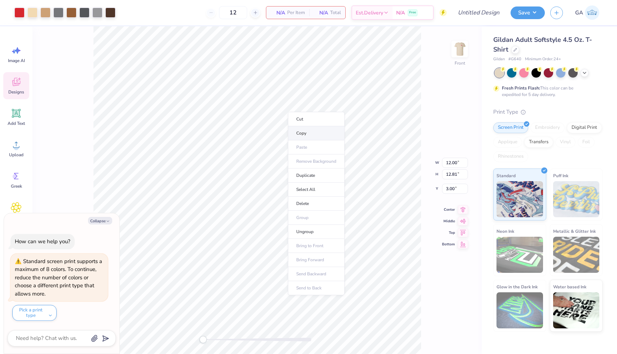
click at [299, 135] on li "Copy" at bounding box center [316, 133] width 57 height 14
click at [451, 52] on img at bounding box center [459, 49] width 29 height 29
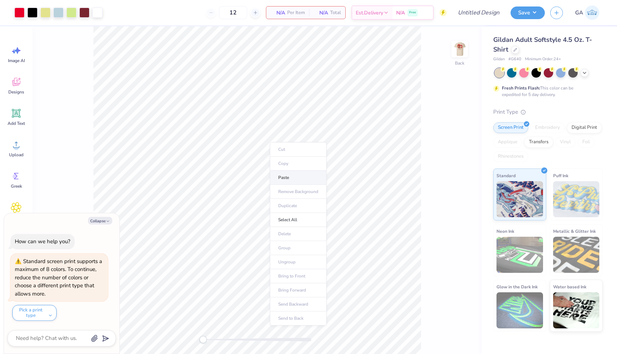
click at [286, 176] on li "Paste" at bounding box center [298, 178] width 57 height 14
type textarea "x"
type input "11.82"
type input "12.62"
type input "5.43"
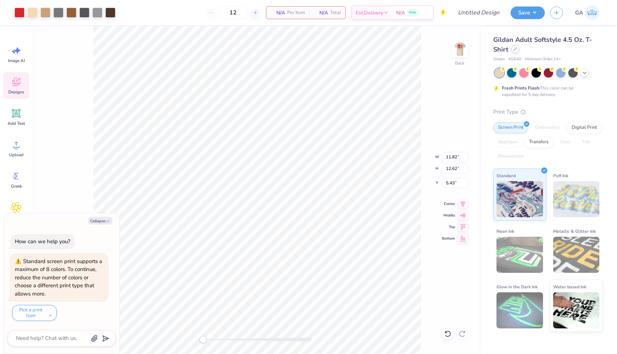
click at [515, 49] on icon at bounding box center [515, 49] width 4 height 4
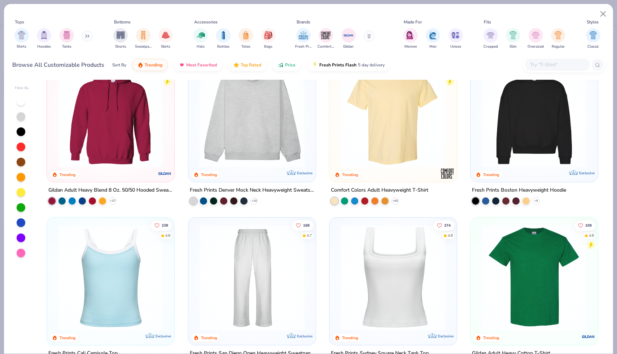
scroll to position [187, 0]
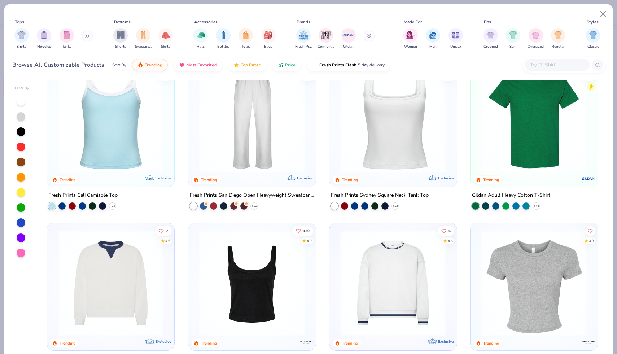
click at [137, 124] on img at bounding box center [110, 120] width 113 height 106
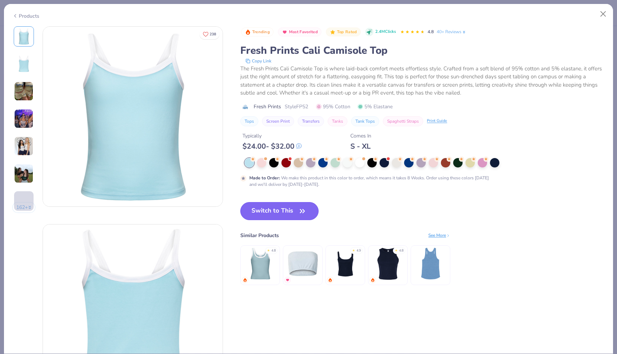
click at [269, 213] on button "Switch to This" at bounding box center [279, 211] width 78 height 18
click at [269, 214] on button "Switch to This" at bounding box center [279, 211] width 78 height 18
click at [279, 208] on button "Switch to This" at bounding box center [279, 211] width 78 height 18
click at [604, 17] on button "Close" at bounding box center [603, 14] width 14 height 14
click at [602, 11] on button "Close" at bounding box center [603, 14] width 14 height 14
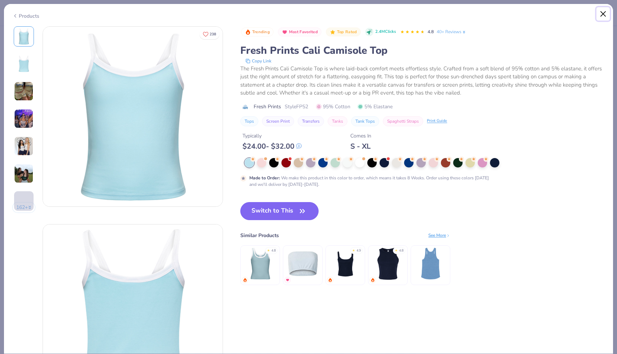
type textarea "x"
type input "50"
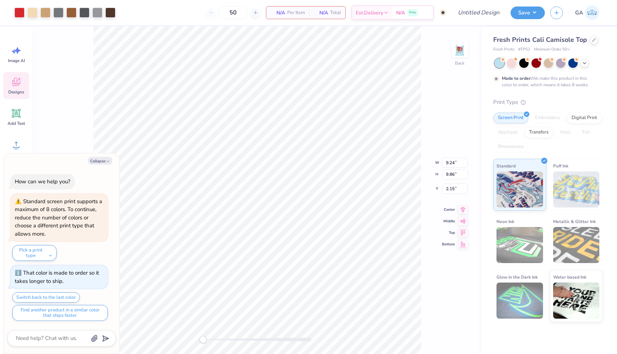
type textarea "x"
type input "8.94"
type input "8.32"
type input "2.45"
click at [106, 161] on icon "button" at bounding box center [108, 161] width 4 height 4
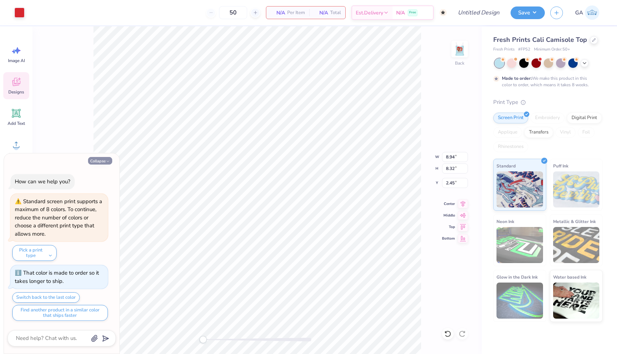
type textarea "x"
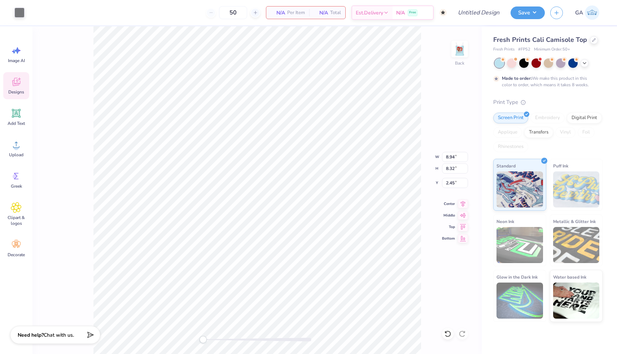
type input "5.89"
type input "6.46"
type input "4.19"
click at [12, 85] on icon at bounding box center [16, 81] width 11 height 11
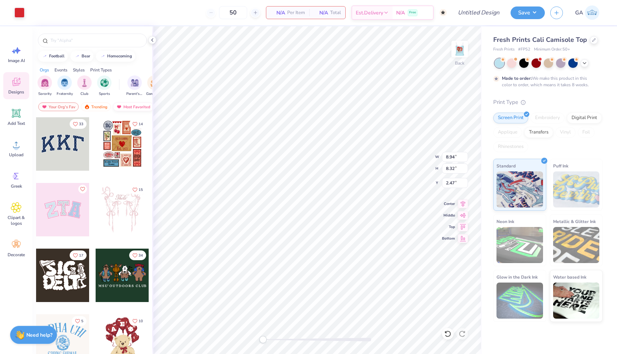
type input "9.20"
type input "8.84"
type input "2.20"
click at [510, 67] on div at bounding box center [511, 62] width 9 height 9
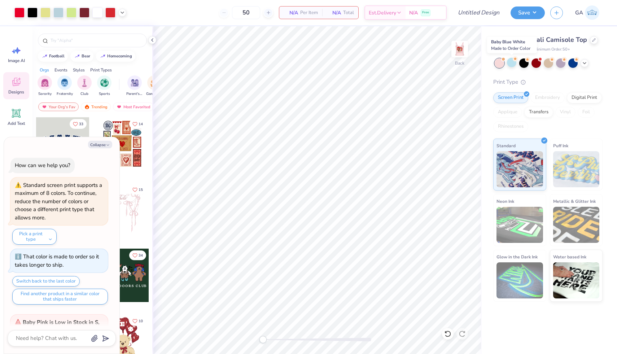
scroll to position [129, 0]
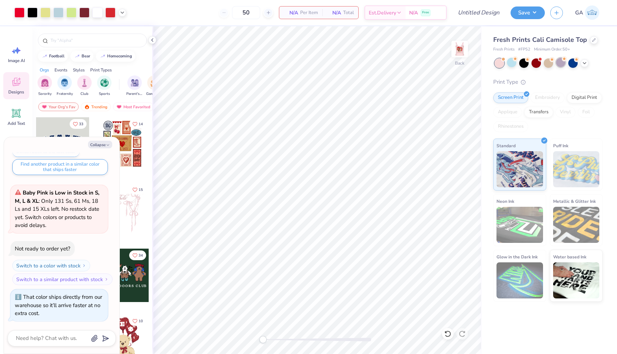
click at [563, 63] on div at bounding box center [560, 62] width 9 height 9
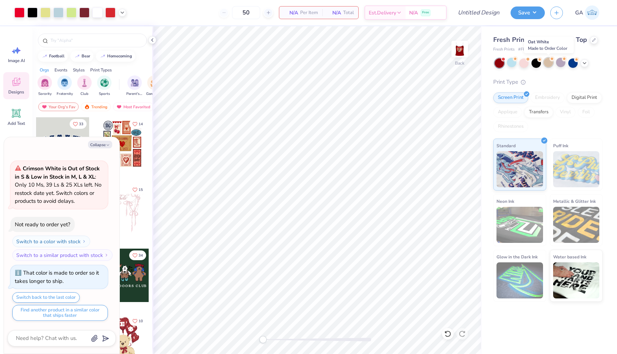
click at [546, 63] on div at bounding box center [548, 62] width 9 height 9
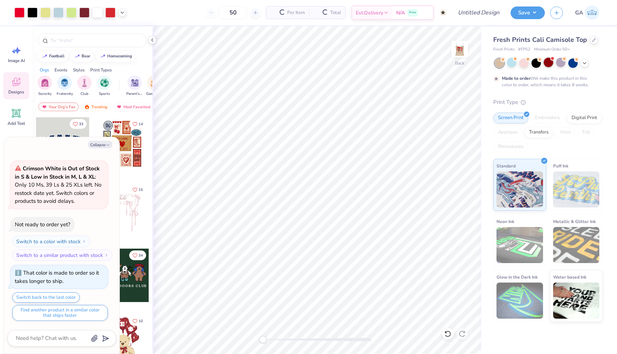
scroll to position [395, 0]
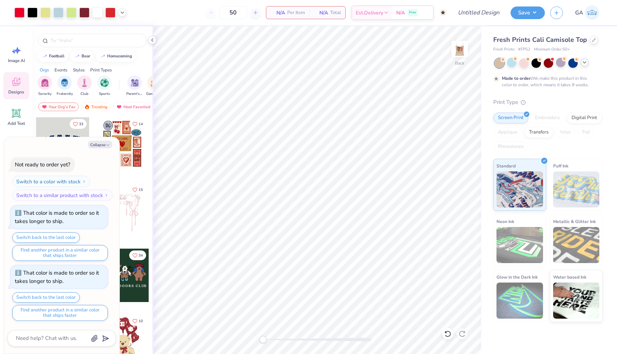
click at [586, 62] on icon at bounding box center [584, 63] width 6 height 6
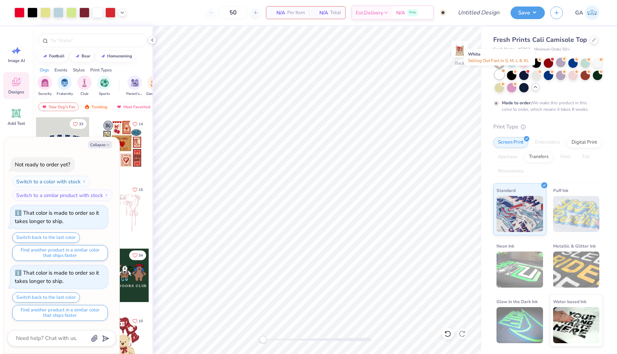
click at [500, 74] on div at bounding box center [499, 74] width 9 height 9
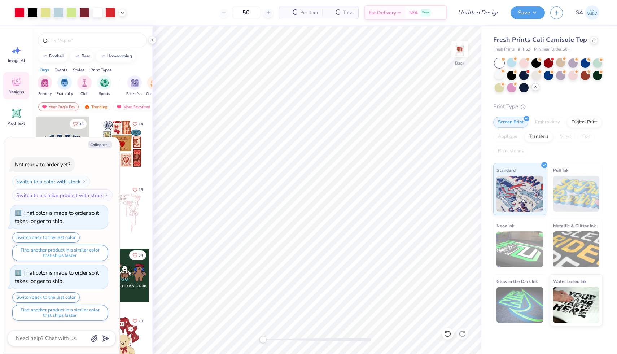
scroll to position [541, 0]
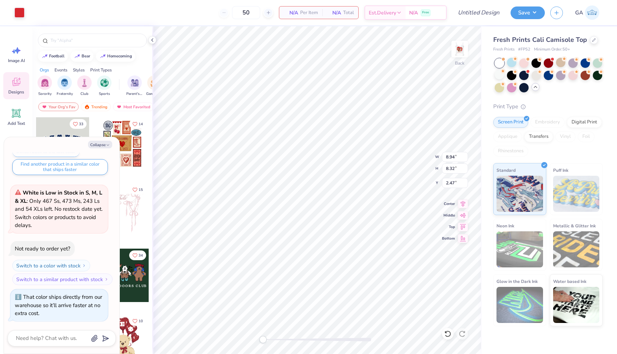
type textarea "x"
type input "9.24"
type input "8.96"
type input "2.15"
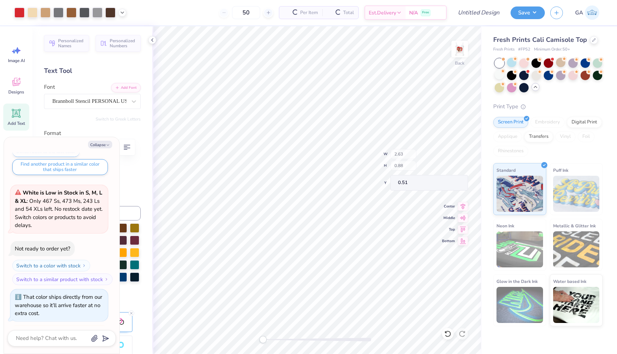
scroll to position [613, 0]
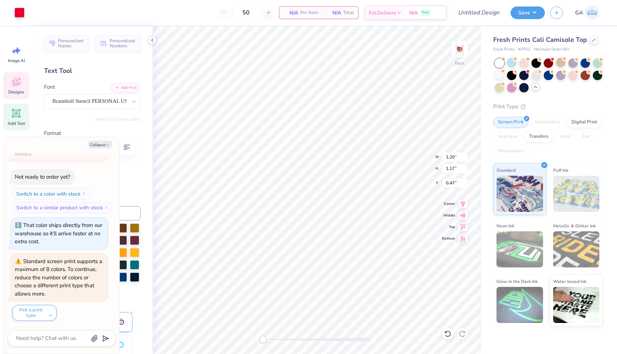
type textarea "x"
type input "0.14"
type input "0.18"
type input "1.42"
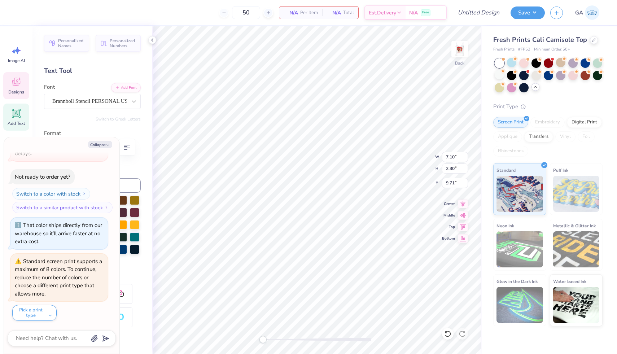
type textarea "x"
type textarea "C"
type textarea "x"
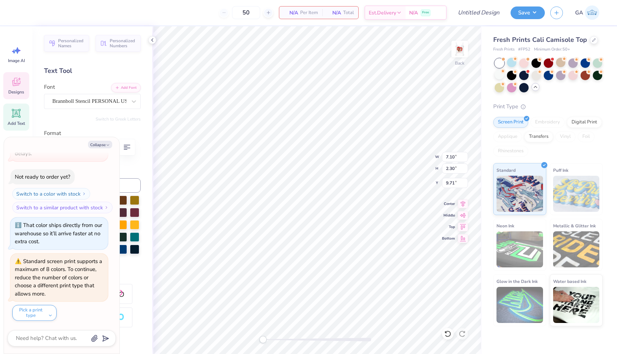
type textarea "CL"
type textarea "x"
type textarea "CLA"
type textarea "x"
type textarea "CLAW"
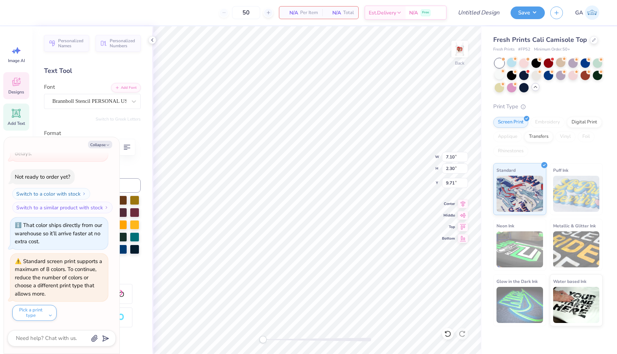
type textarea "x"
type textarea "CLAWS"
type textarea "x"
type textarea "CLAWS"
type textarea "x"
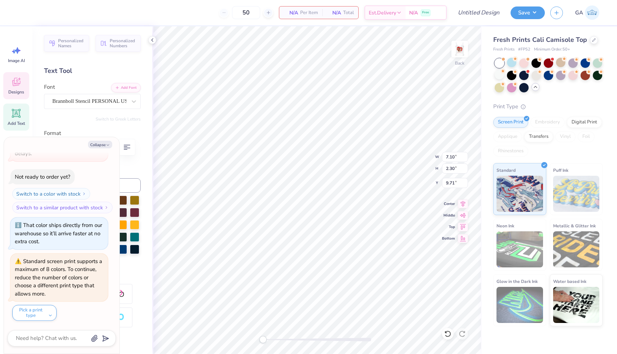
type textarea "CLAWS WI"
type textarea "x"
type textarea "CLAWS WIT"
type textarea "x"
type textarea "CLAWS WITH"
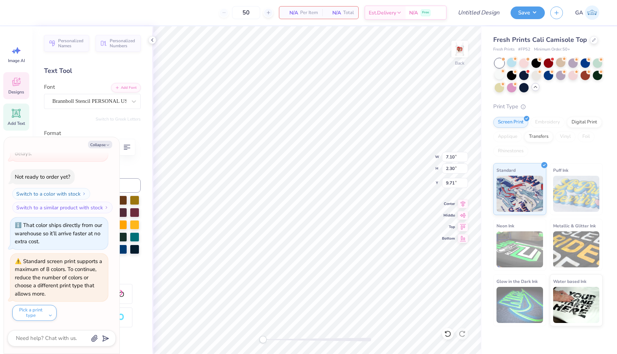
type textarea "x"
type textarea "CLAWS WITH A"
type textarea "x"
type textarea "CLAWS WITH A"
type textarea "x"
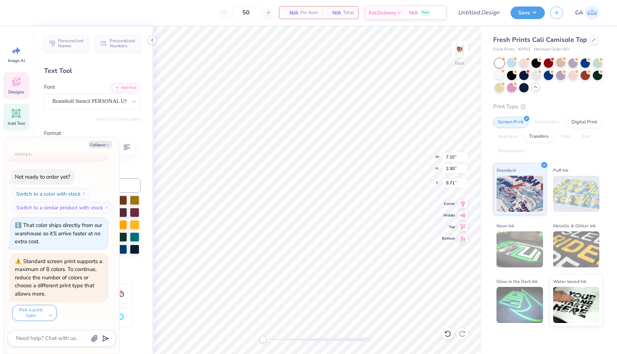
type textarea "CLAWS WITH A C"
type textarea "x"
type textarea "CLAWS WITH A CAU"
type textarea "x"
type textarea "CLAWS WITH A CAUSE"
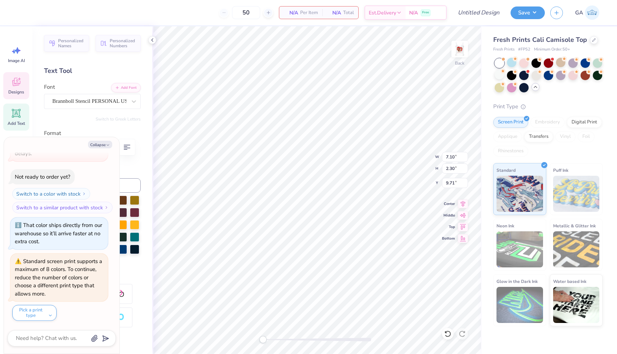
scroll to position [0, 3]
click at [369, 229] on ul "Cut Copy Paste Remove Background Duplicate Select All Delete Group Ungroup Brin…" at bounding box center [378, 217] width 57 height 183
type textarea "x"
type input "1.18"
type input "0.25"
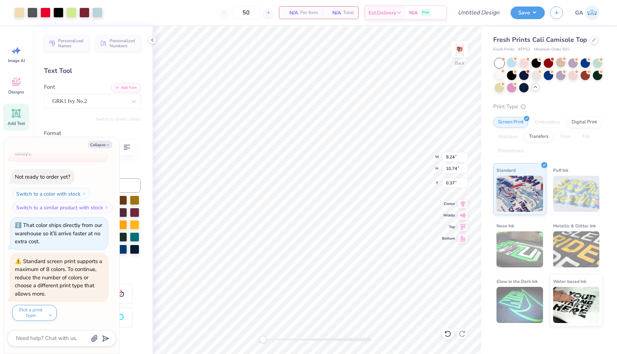
type textarea "x"
type input "0.47"
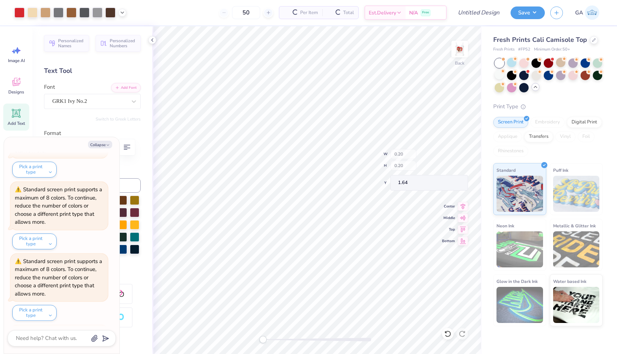
scroll to position [971, 0]
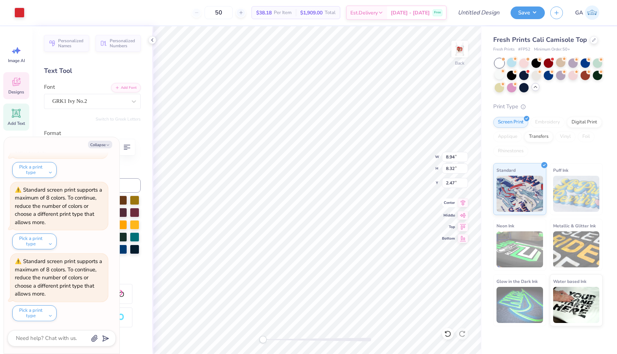
click at [461, 202] on icon at bounding box center [463, 202] width 10 height 9
click at [461, 203] on icon at bounding box center [463, 202] width 10 height 9
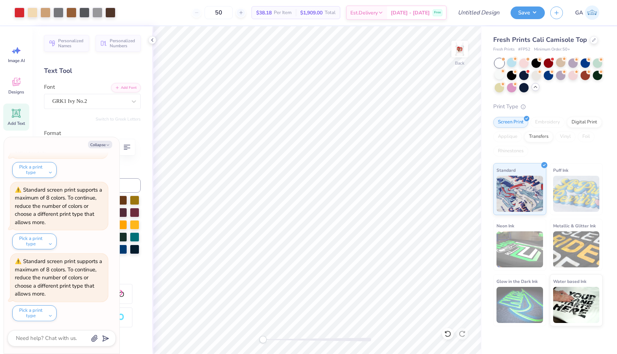
type textarea "x"
